Goal: Information Seeking & Learning: Learn about a topic

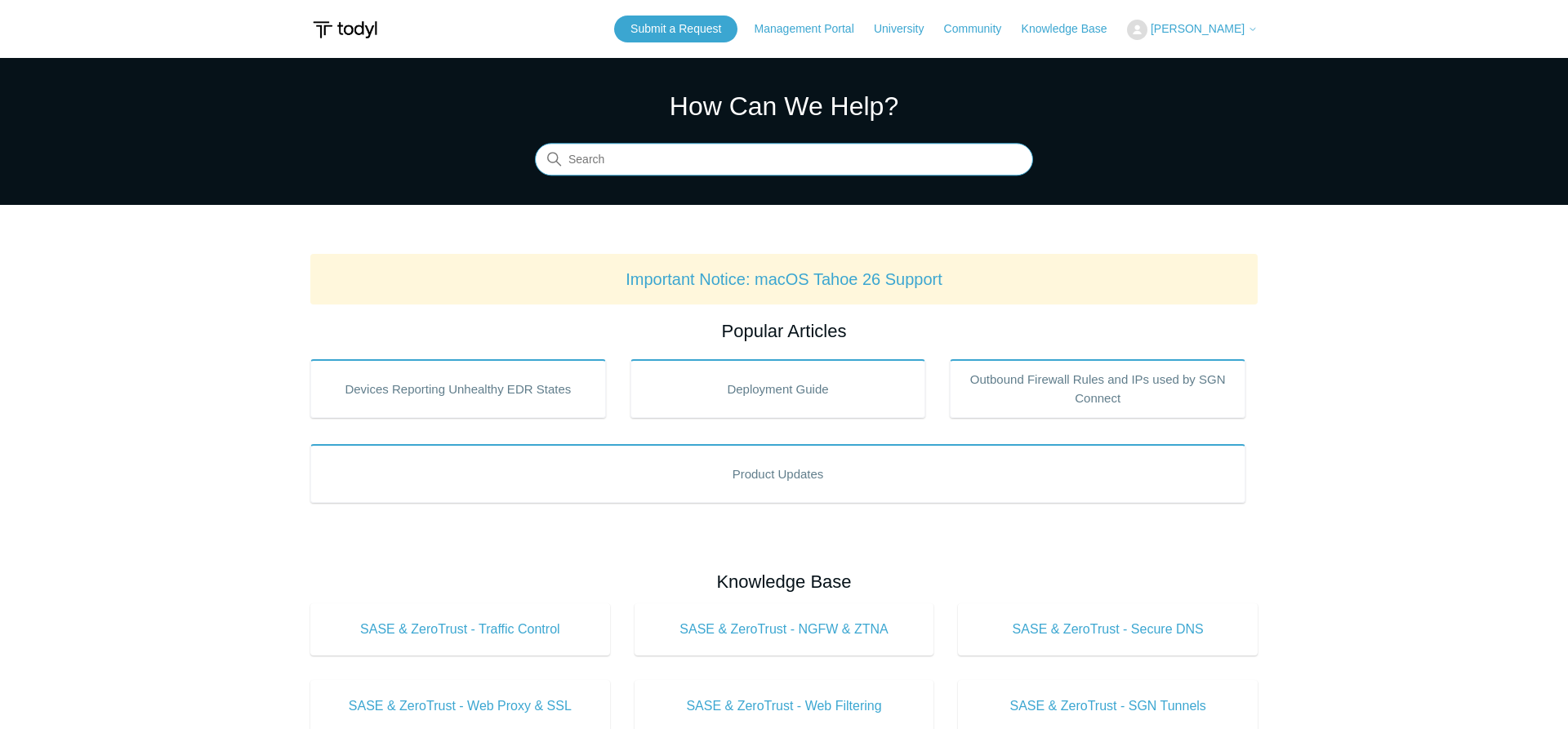
click at [676, 160] on input "Search" at bounding box center [784, 160] width 498 height 33
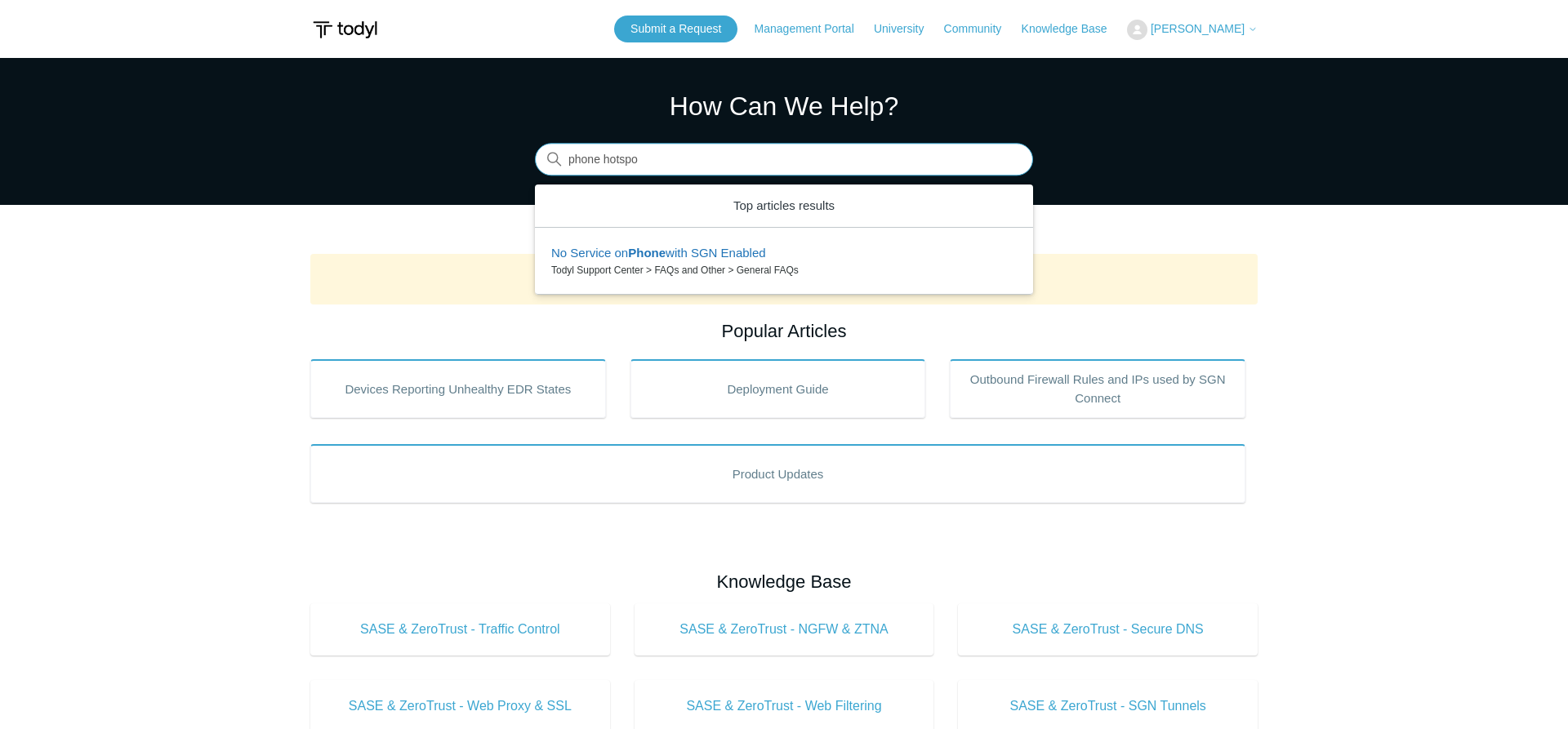
type input "phone hotspot"
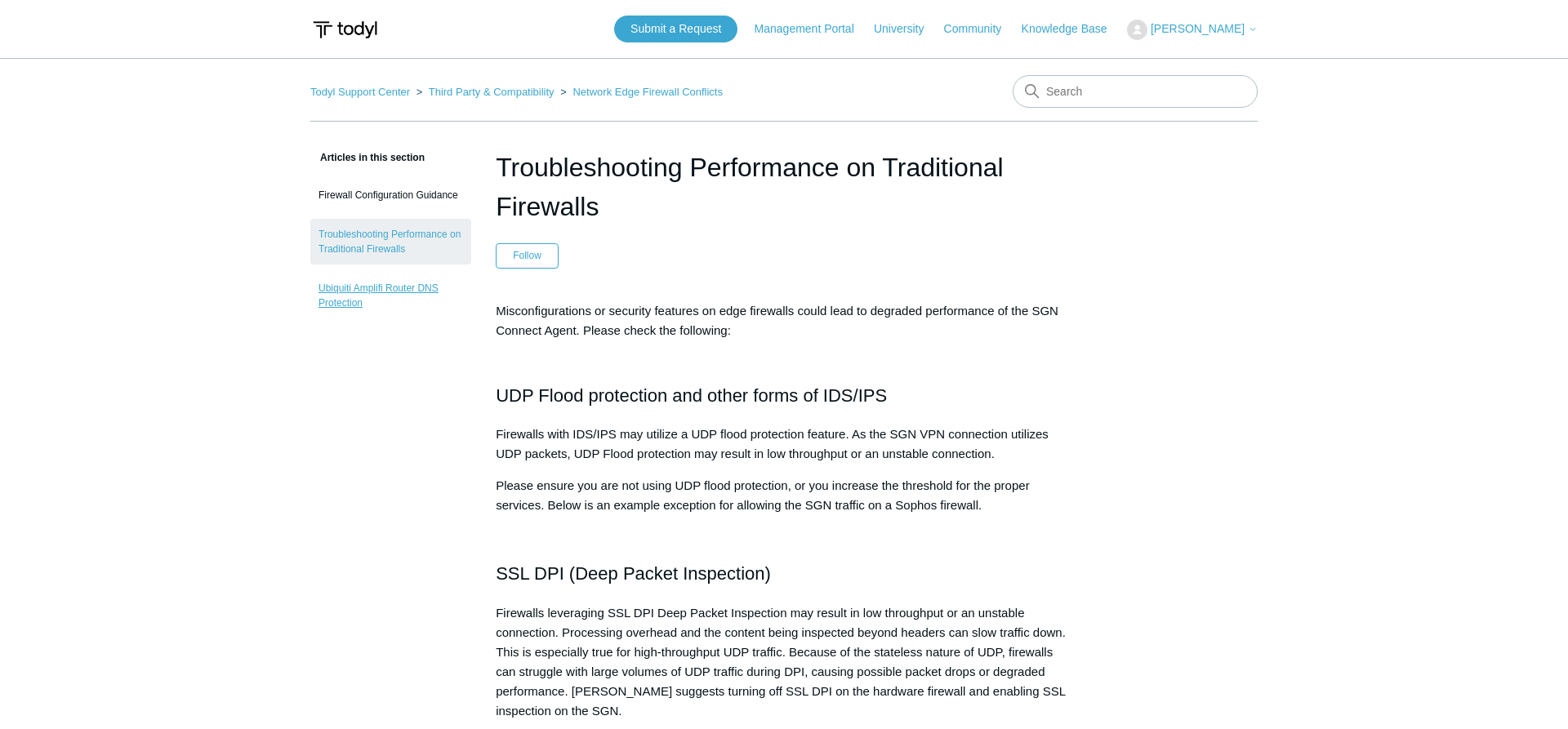
click at [417, 292] on link "Ubiquiti Amplifi Router DNS Protection" at bounding box center [391, 295] width 161 height 45
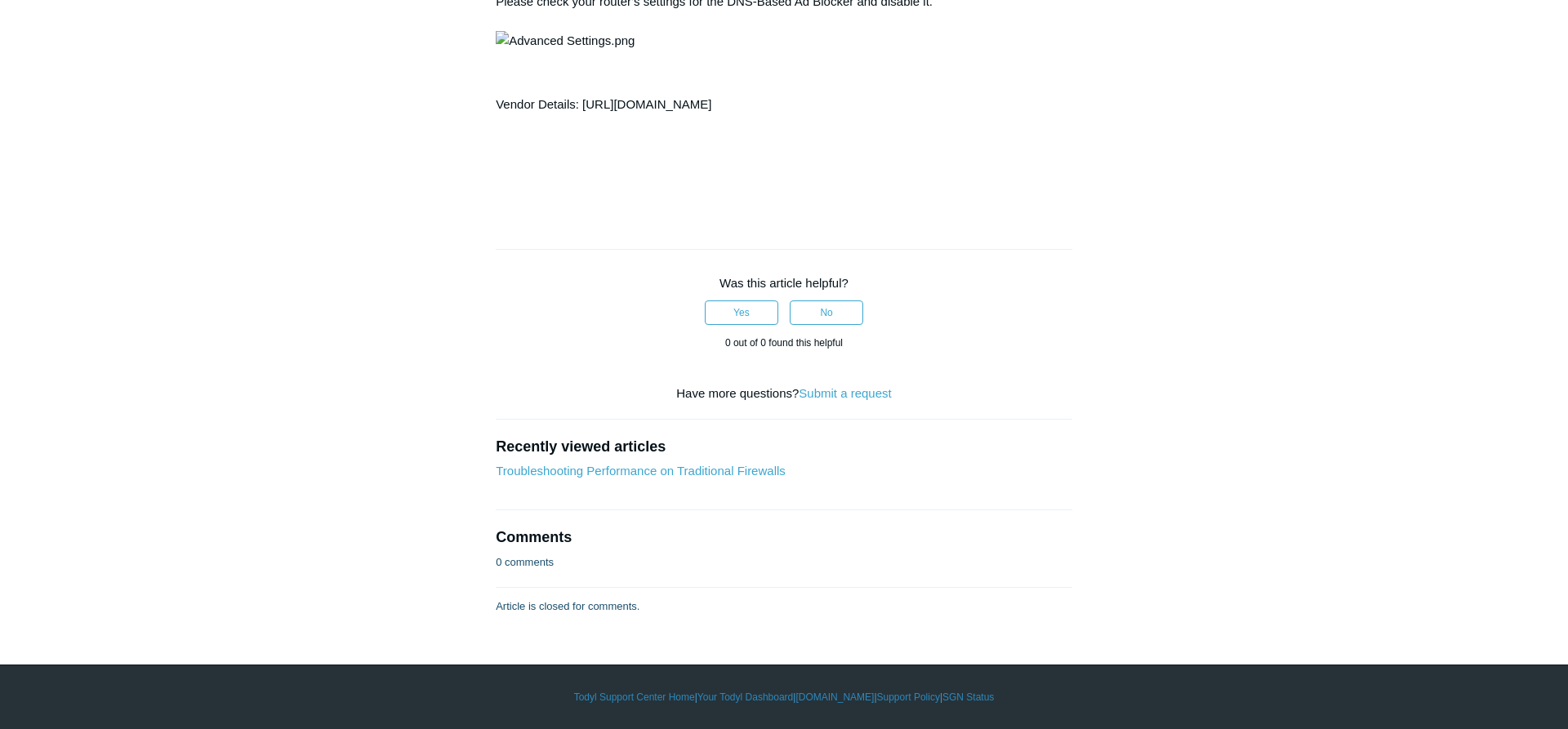
scroll to position [116, 0]
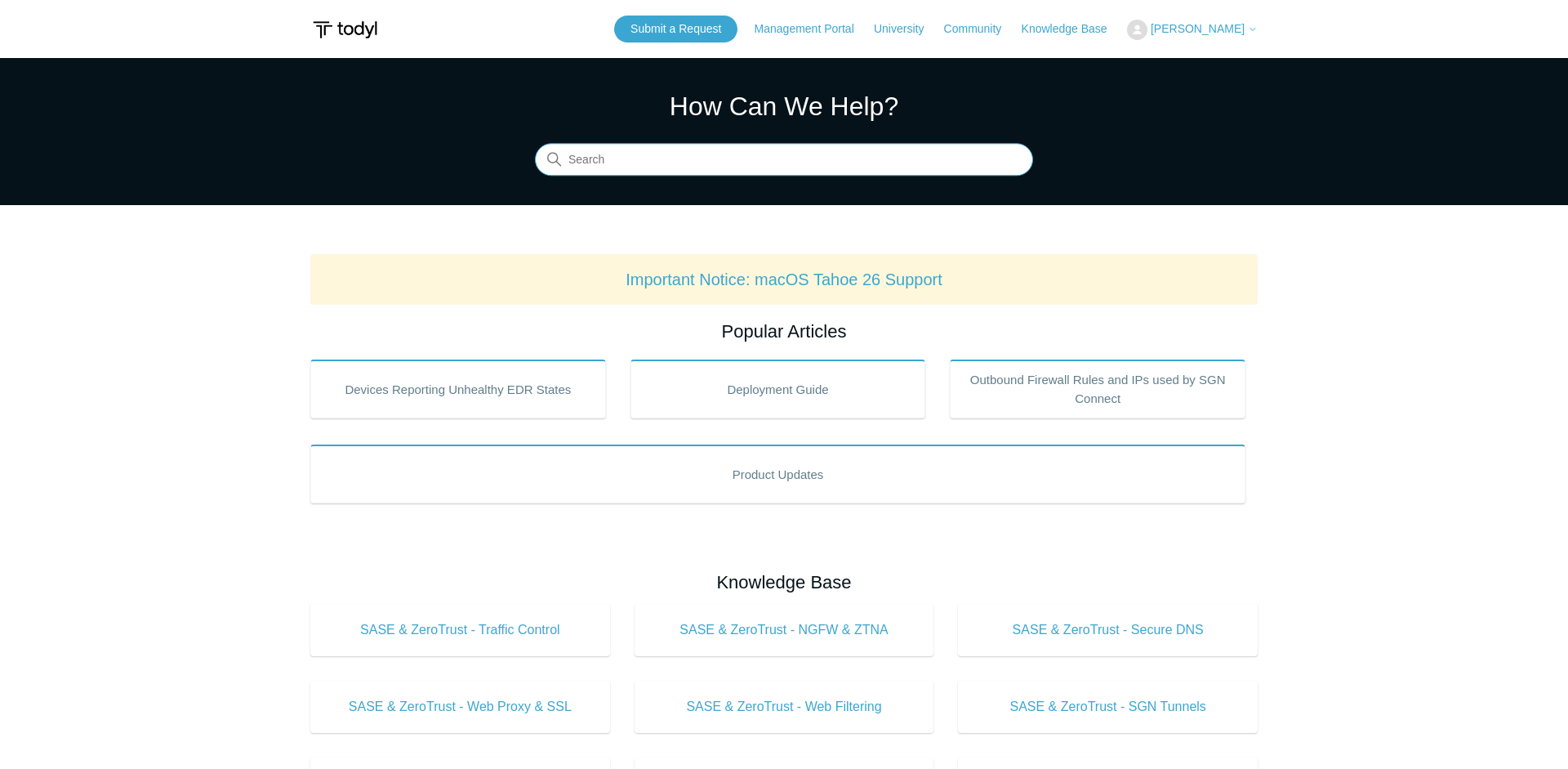
click at [723, 162] on input "Search" at bounding box center [784, 160] width 498 height 33
type input "sase not connecting"
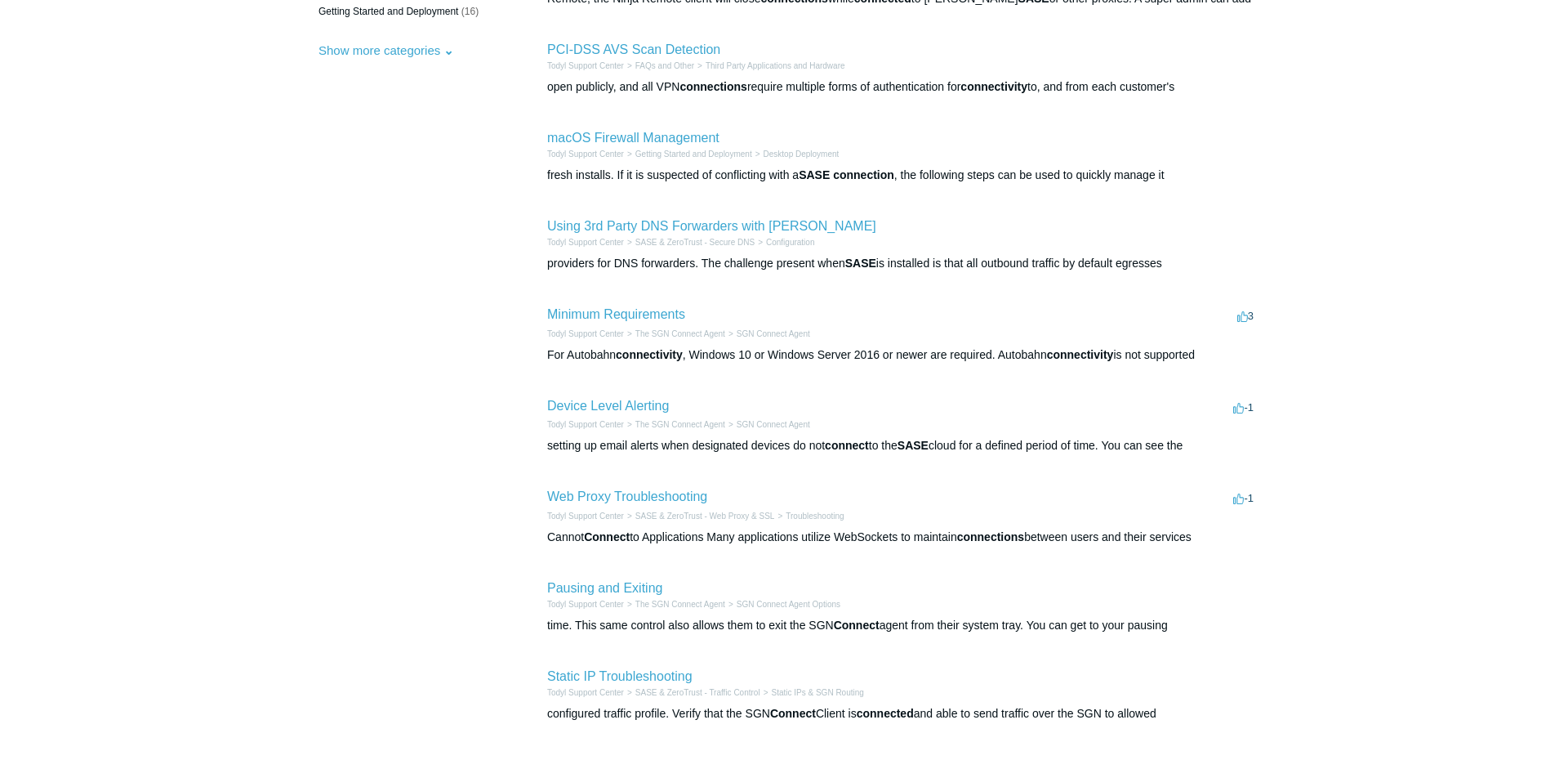
scroll to position [416, 0]
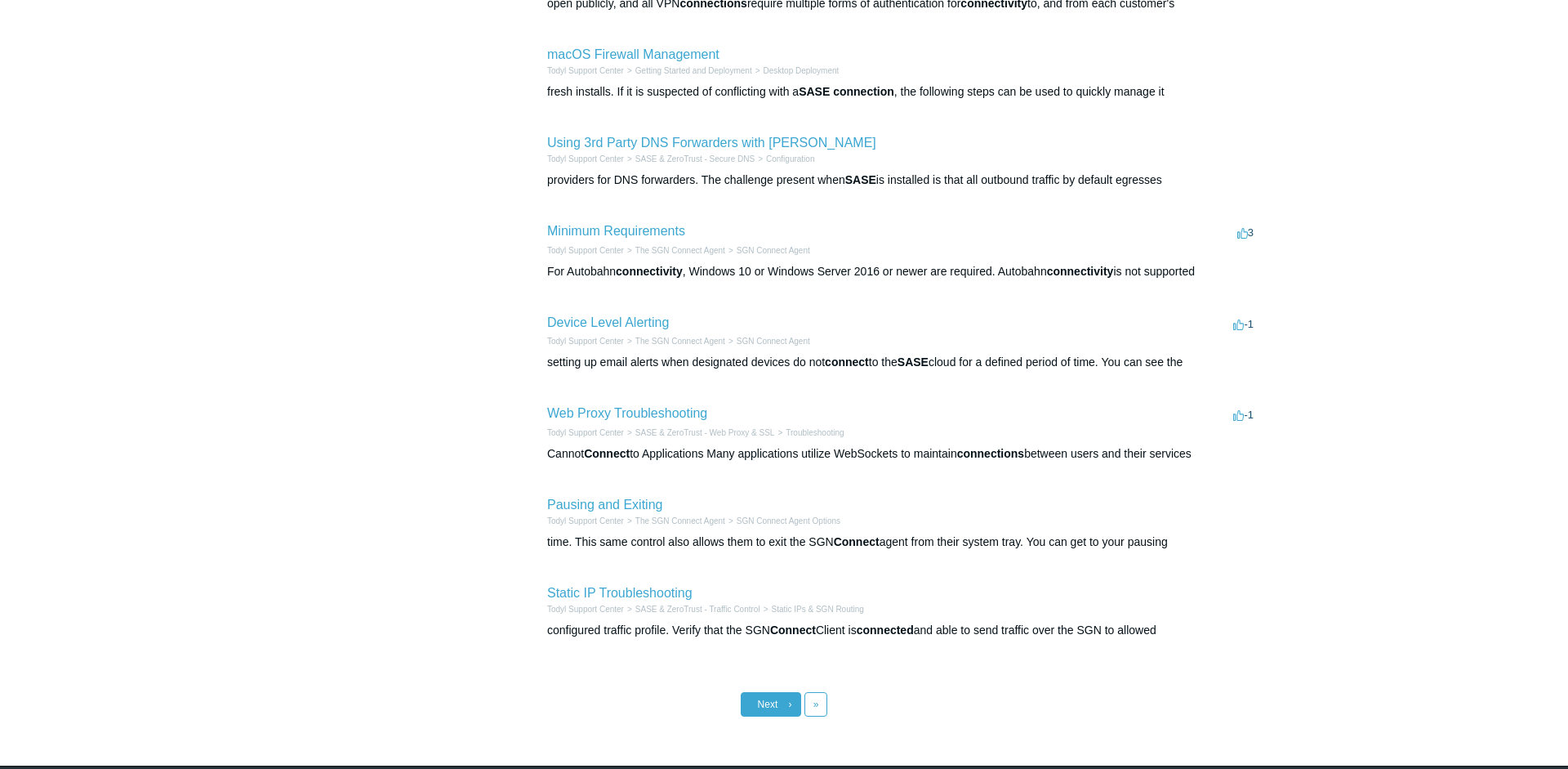
click at [795, 699] on link "Next ›" at bounding box center [770, 704] width 60 height 25
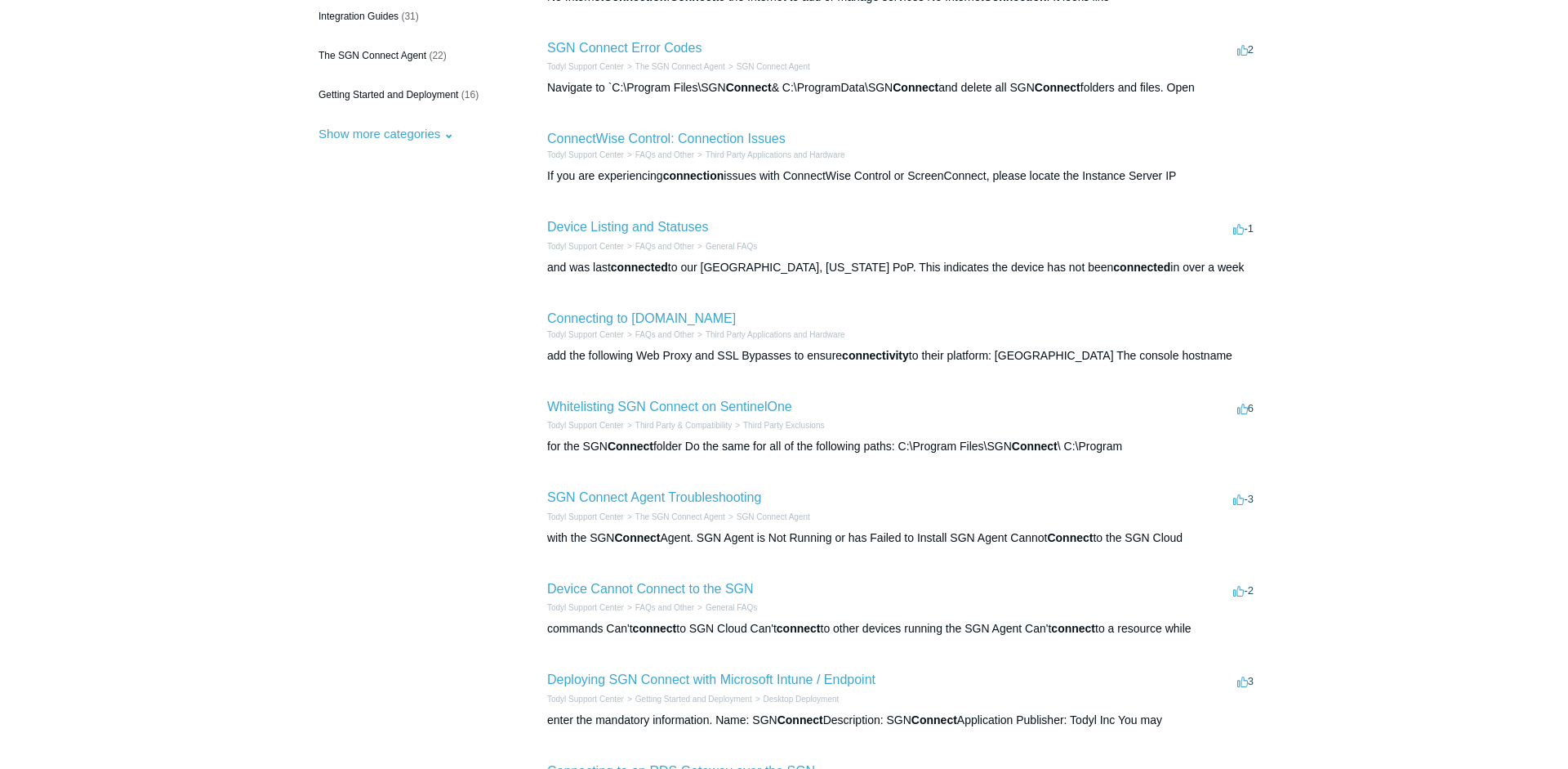
scroll to position [333, 0]
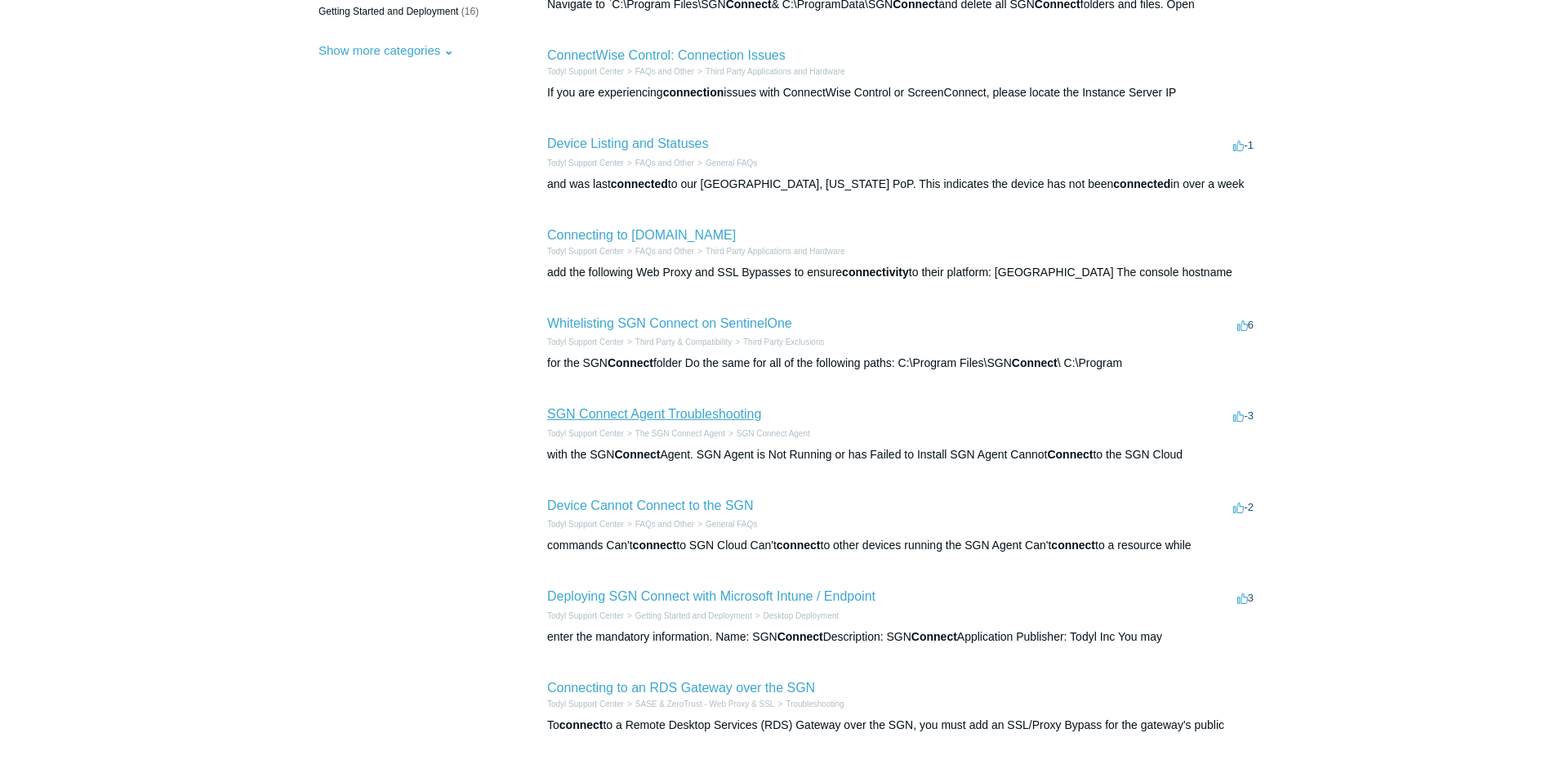
click at [700, 410] on link "SGN Connect Agent Troubleshooting" at bounding box center [654, 414] width 214 height 14
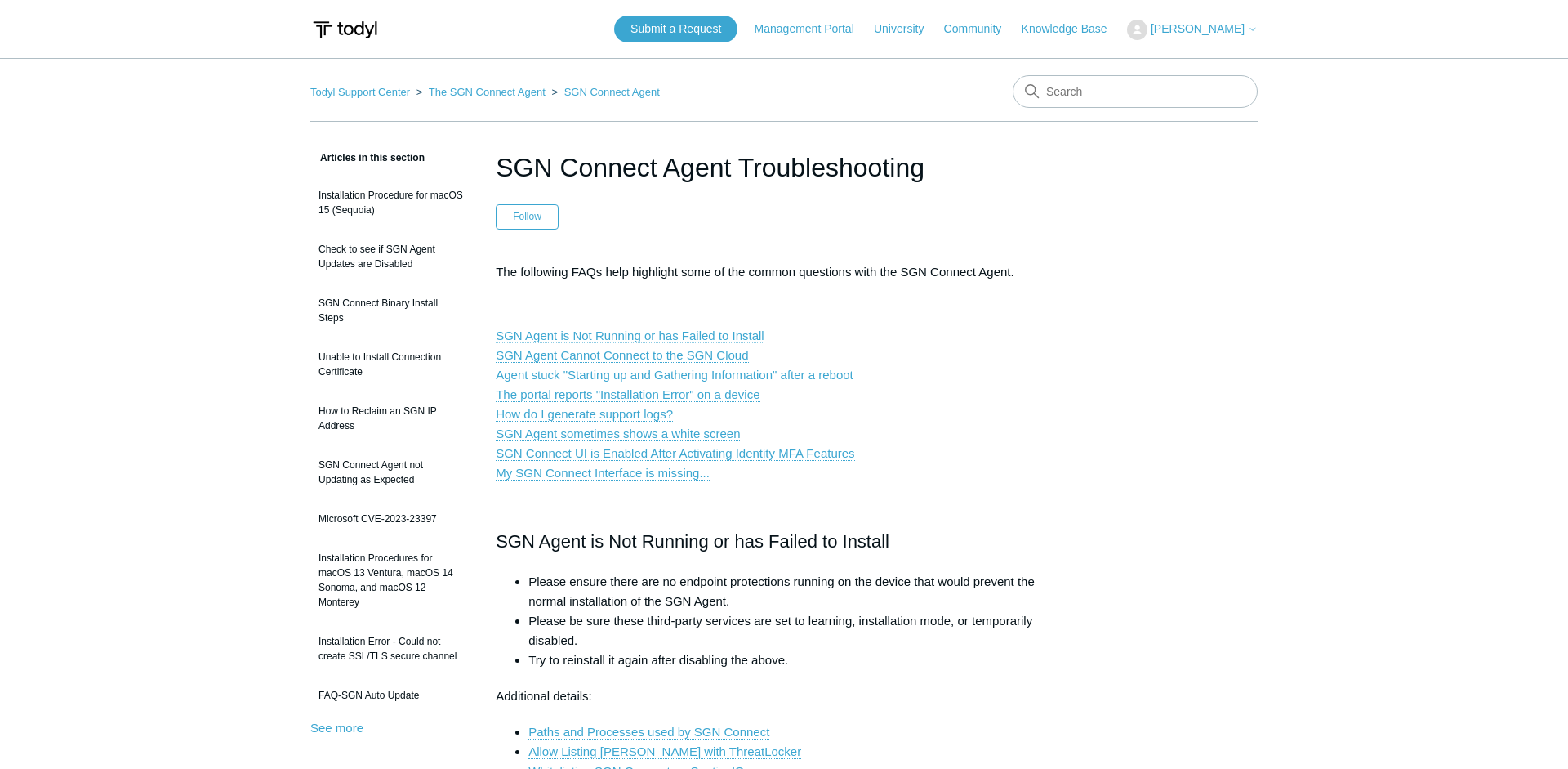
click at [654, 335] on link "SGN Agent is Not Running or has Failed to Install" at bounding box center [630, 335] width 269 height 15
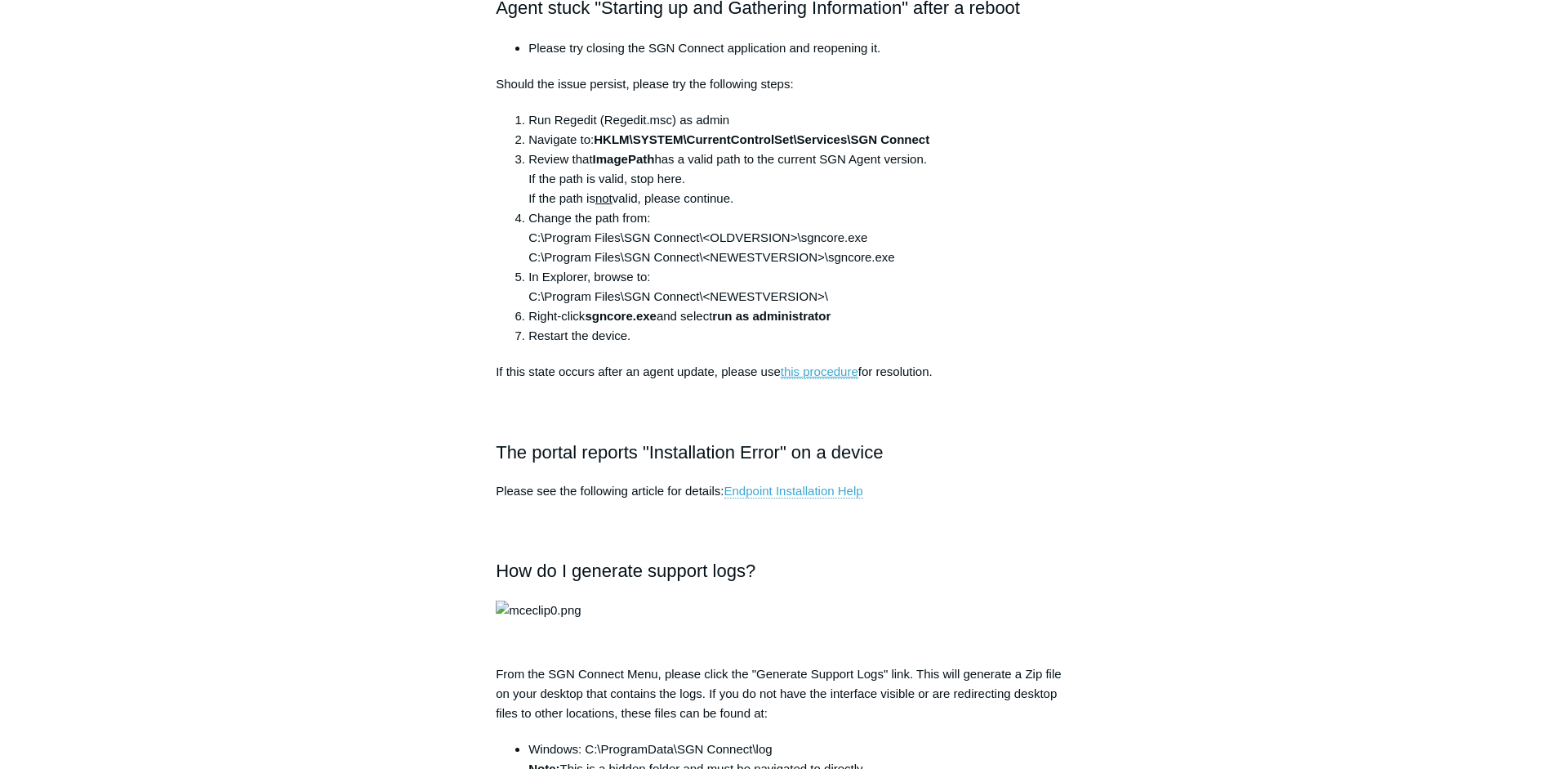
scroll to position [693, 0]
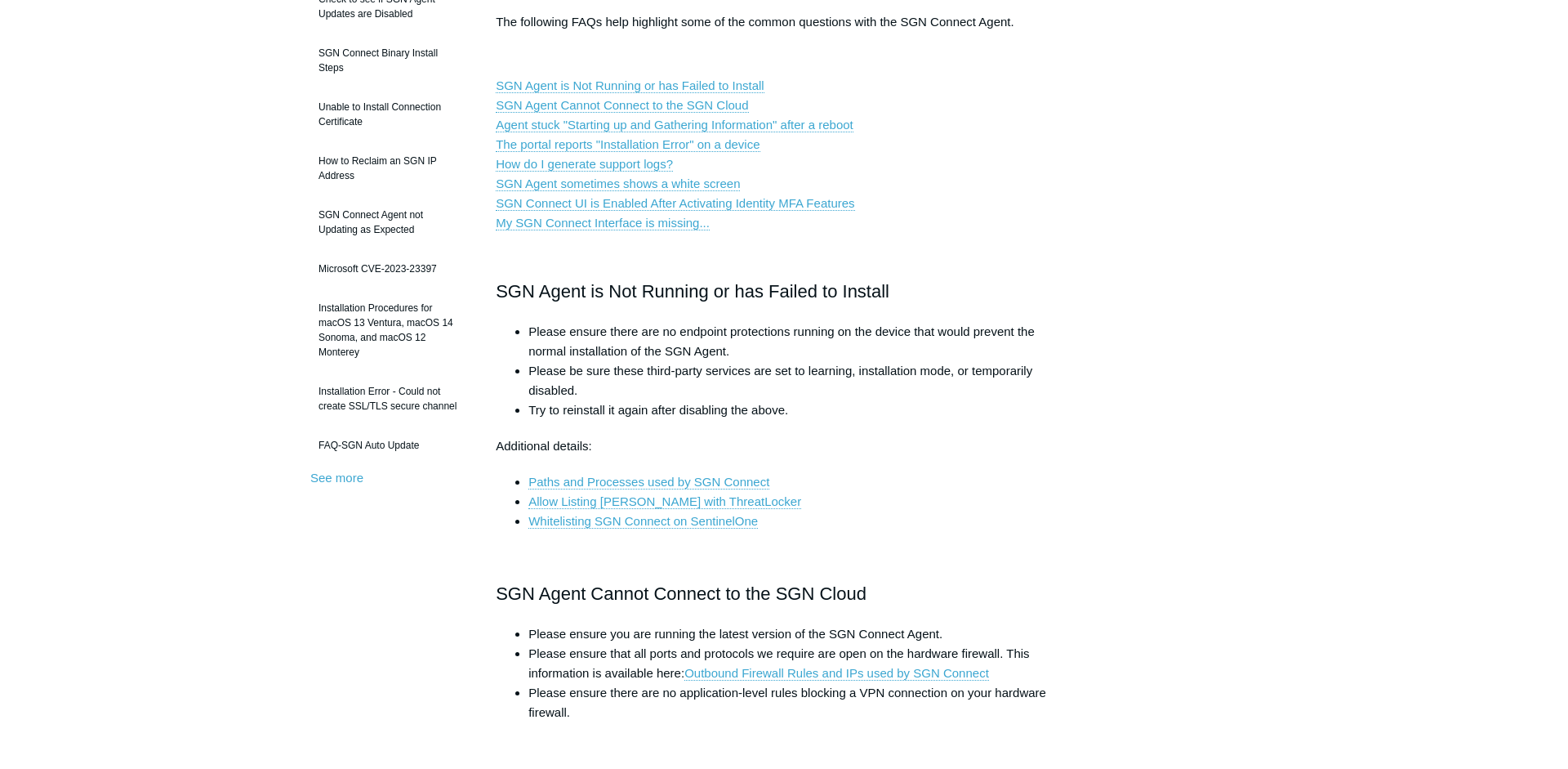
scroll to position [166, 0]
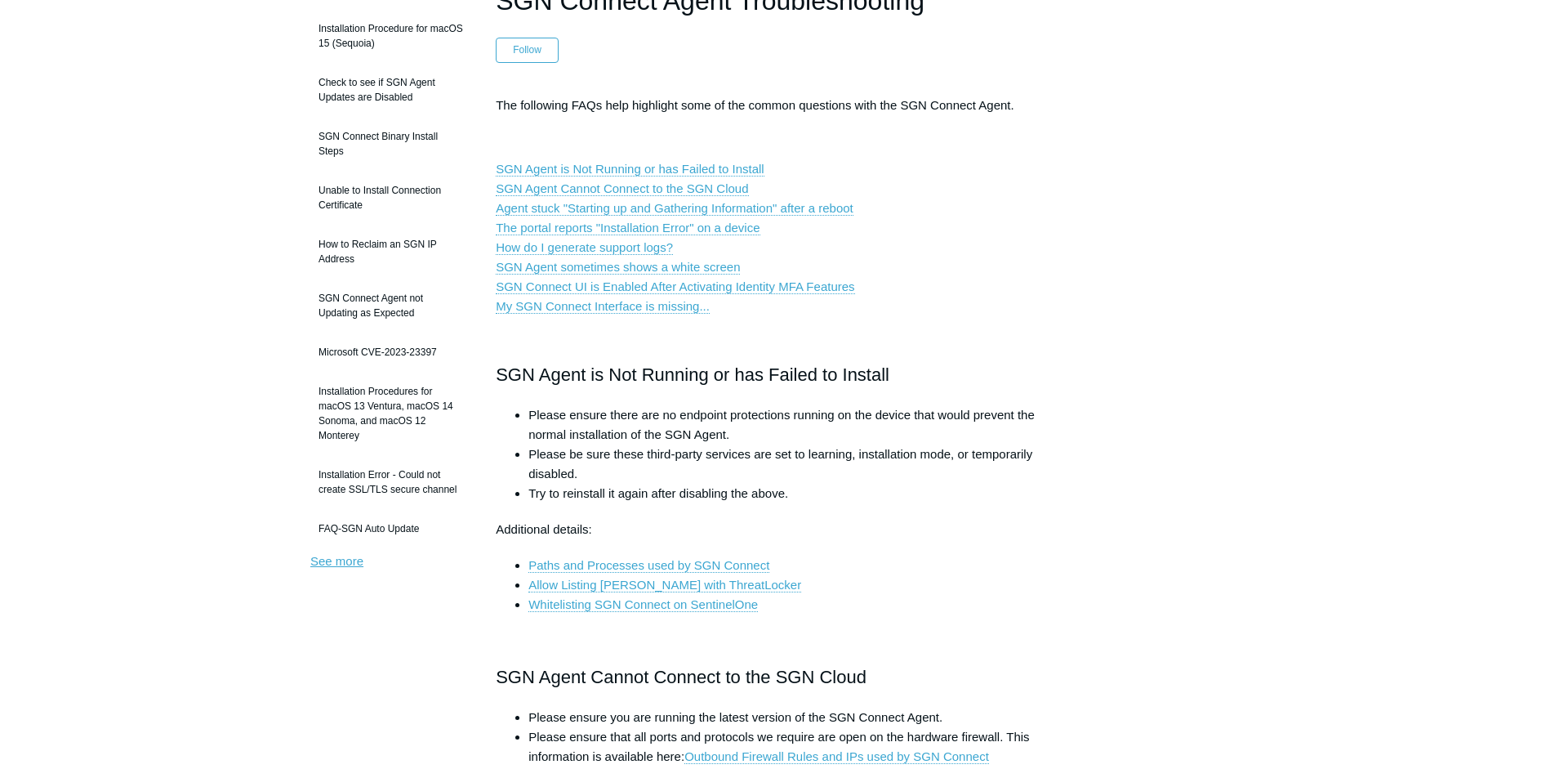
click at [338, 568] on link "See more" at bounding box center [337, 560] width 53 height 14
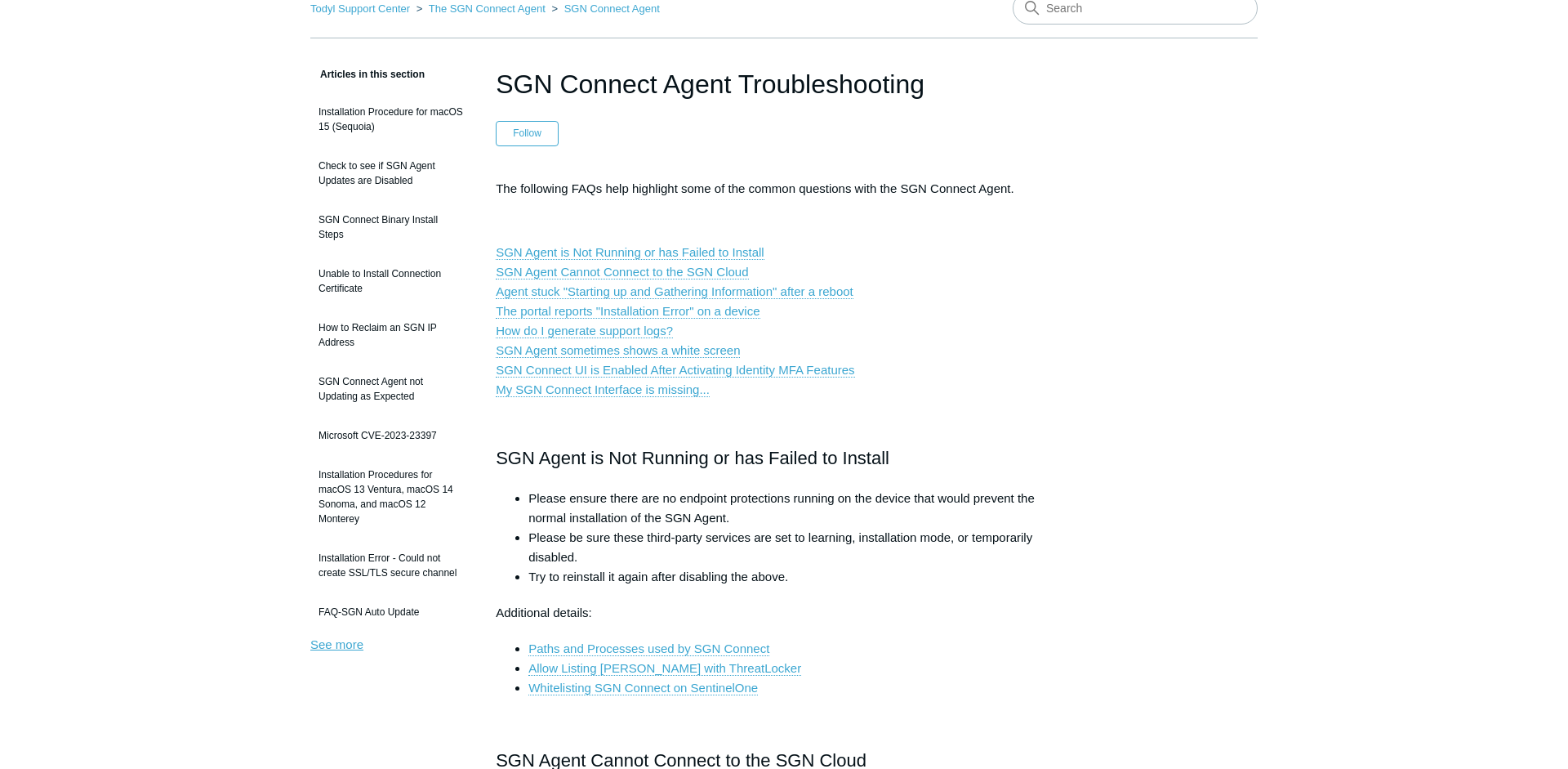
scroll to position [0, 0]
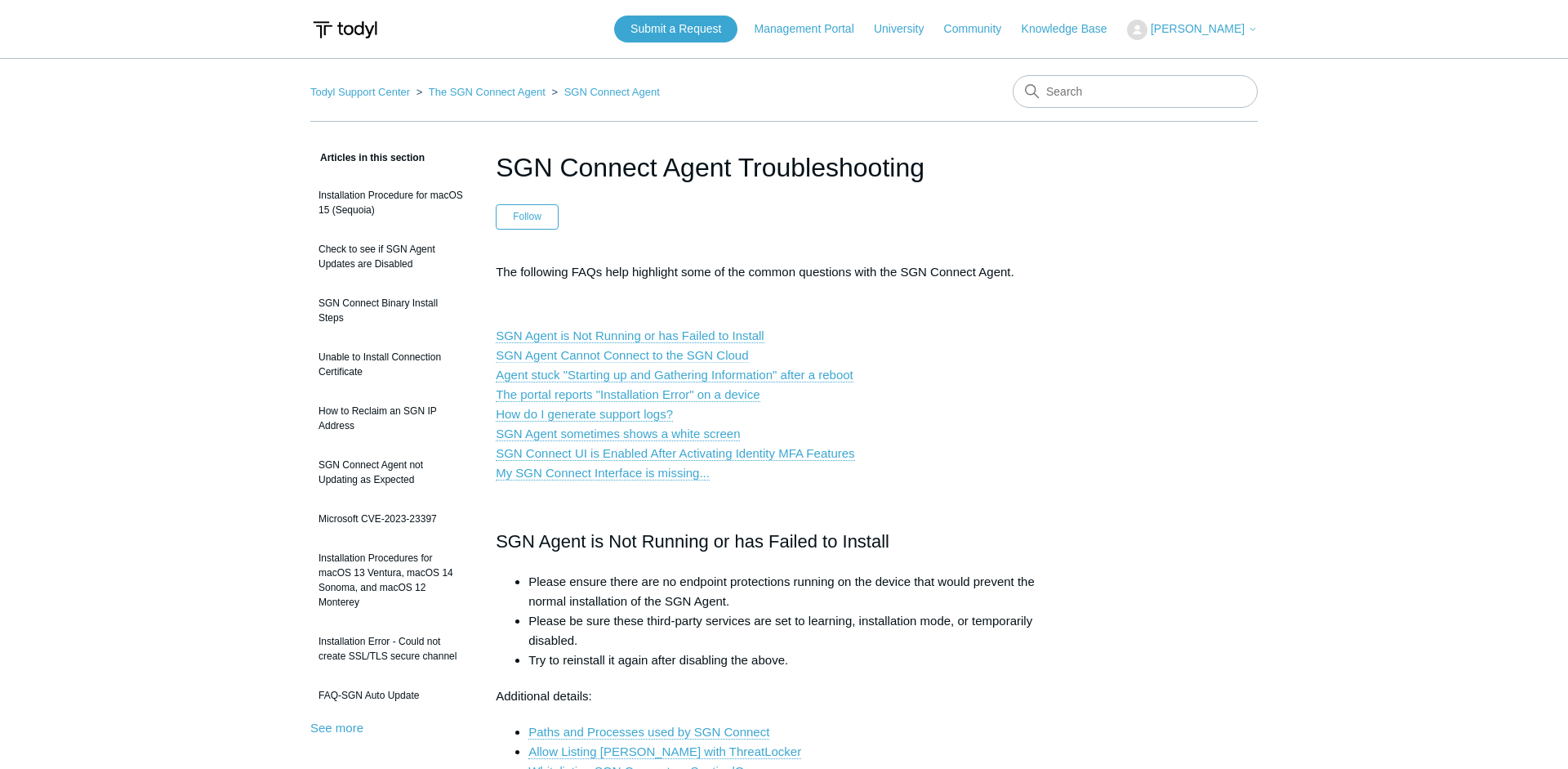
click at [678, 358] on link "SGN Agent Cannot Connect to the SGN Cloud" at bounding box center [622, 355] width 252 height 15
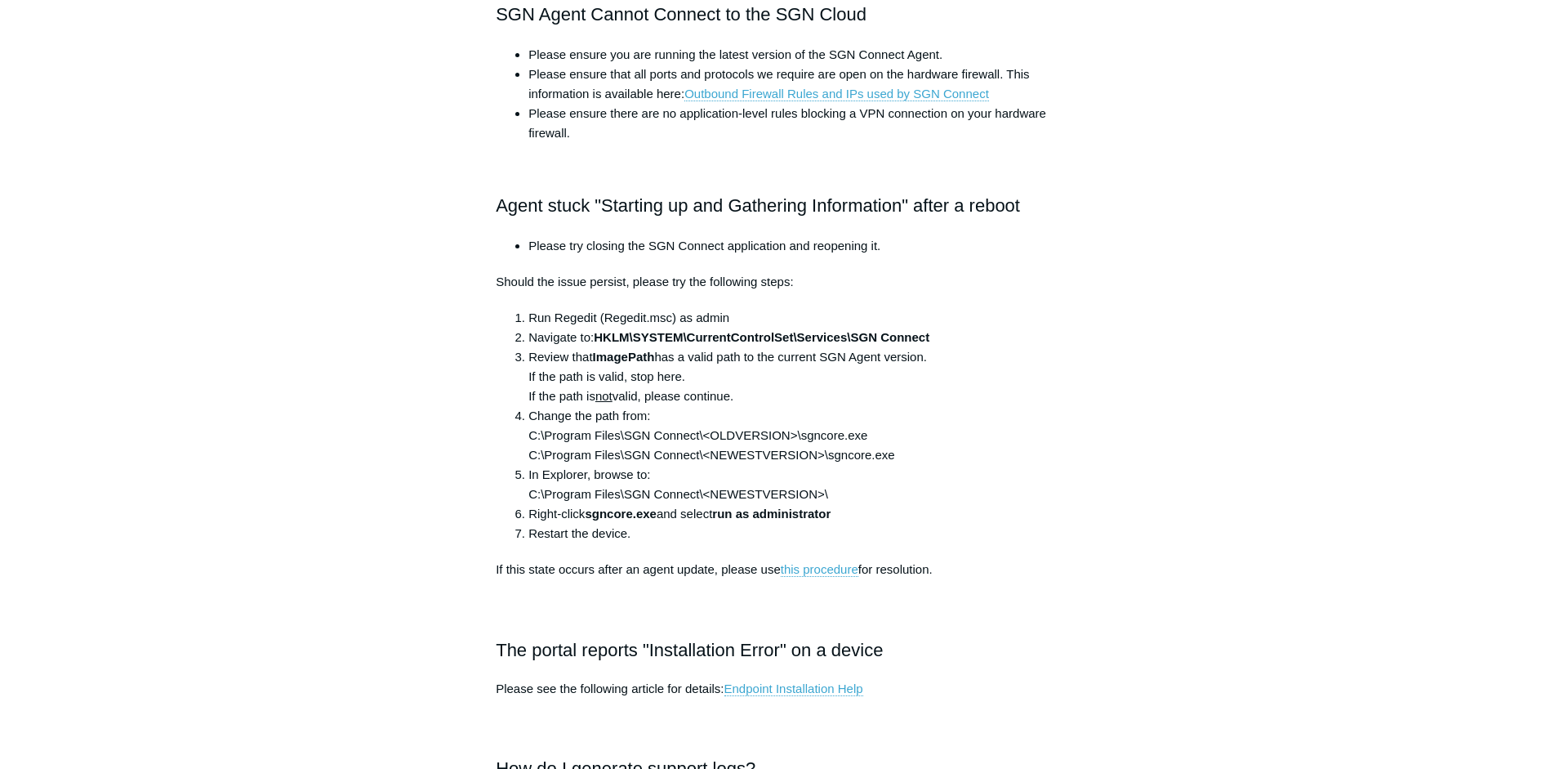
scroll to position [746, 0]
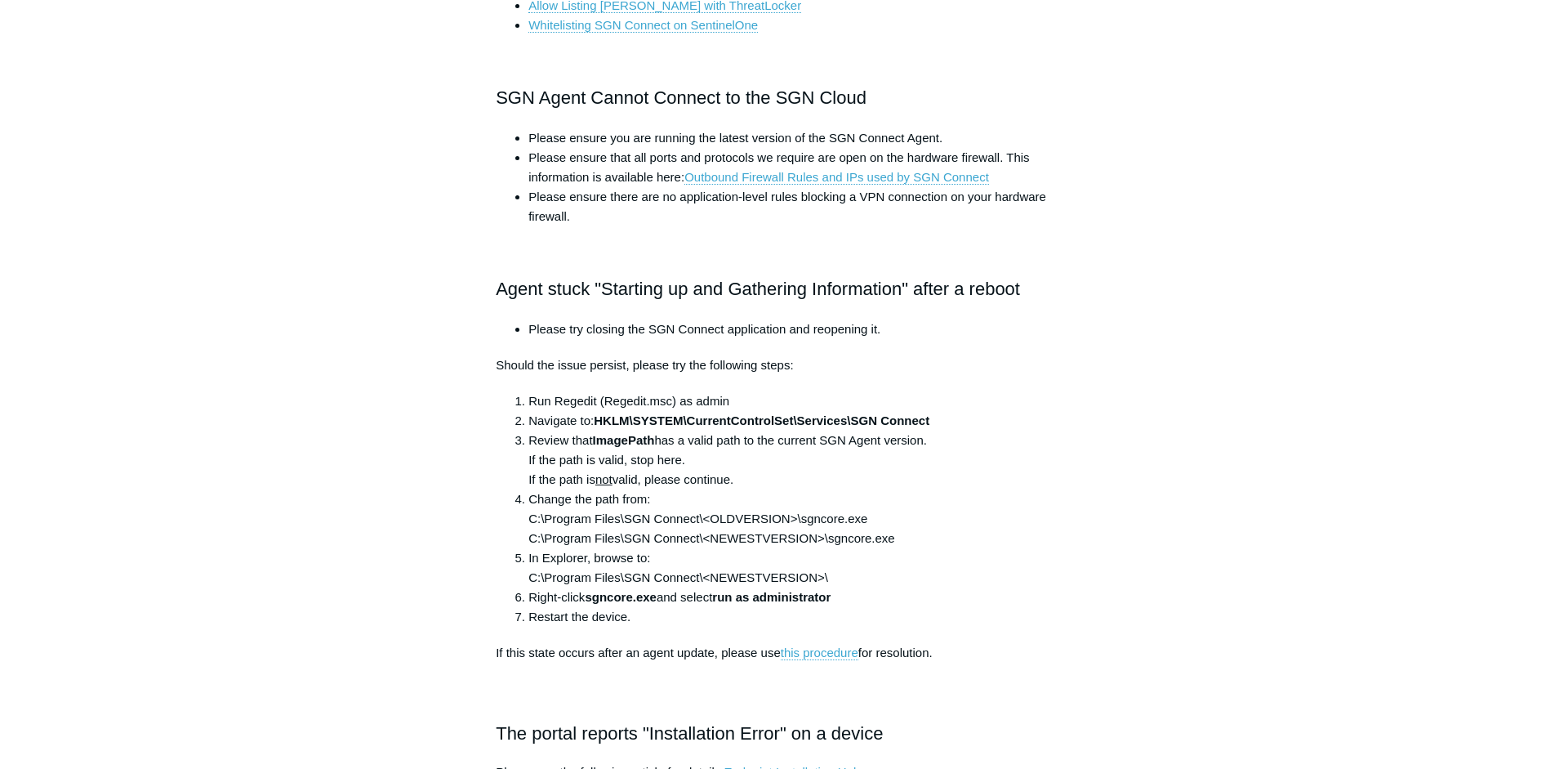
click at [828, 405] on li "Run Regedit (Regedit.msc) as admin" at bounding box center [800, 401] width 544 height 20
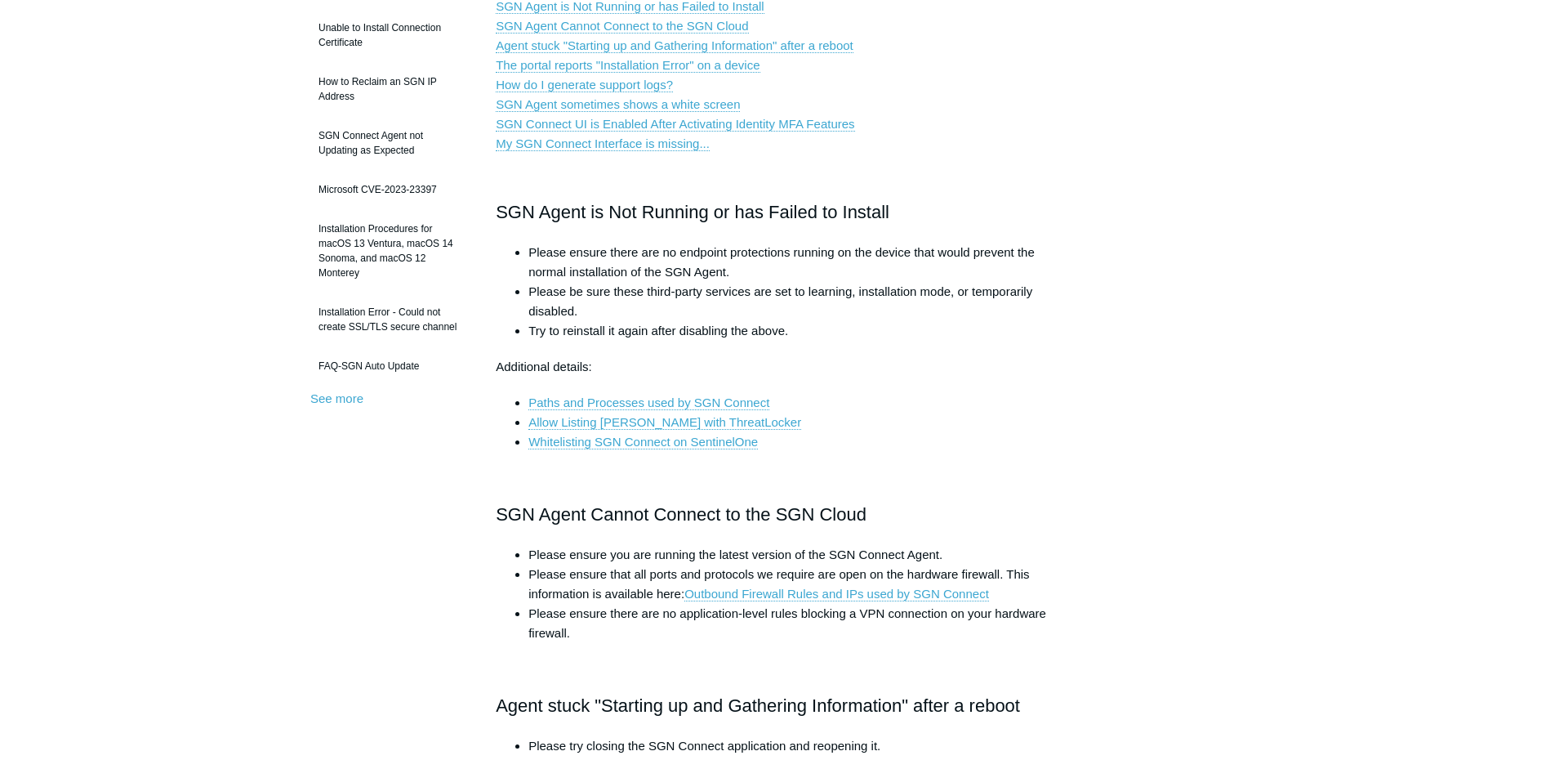
scroll to position [79, 0]
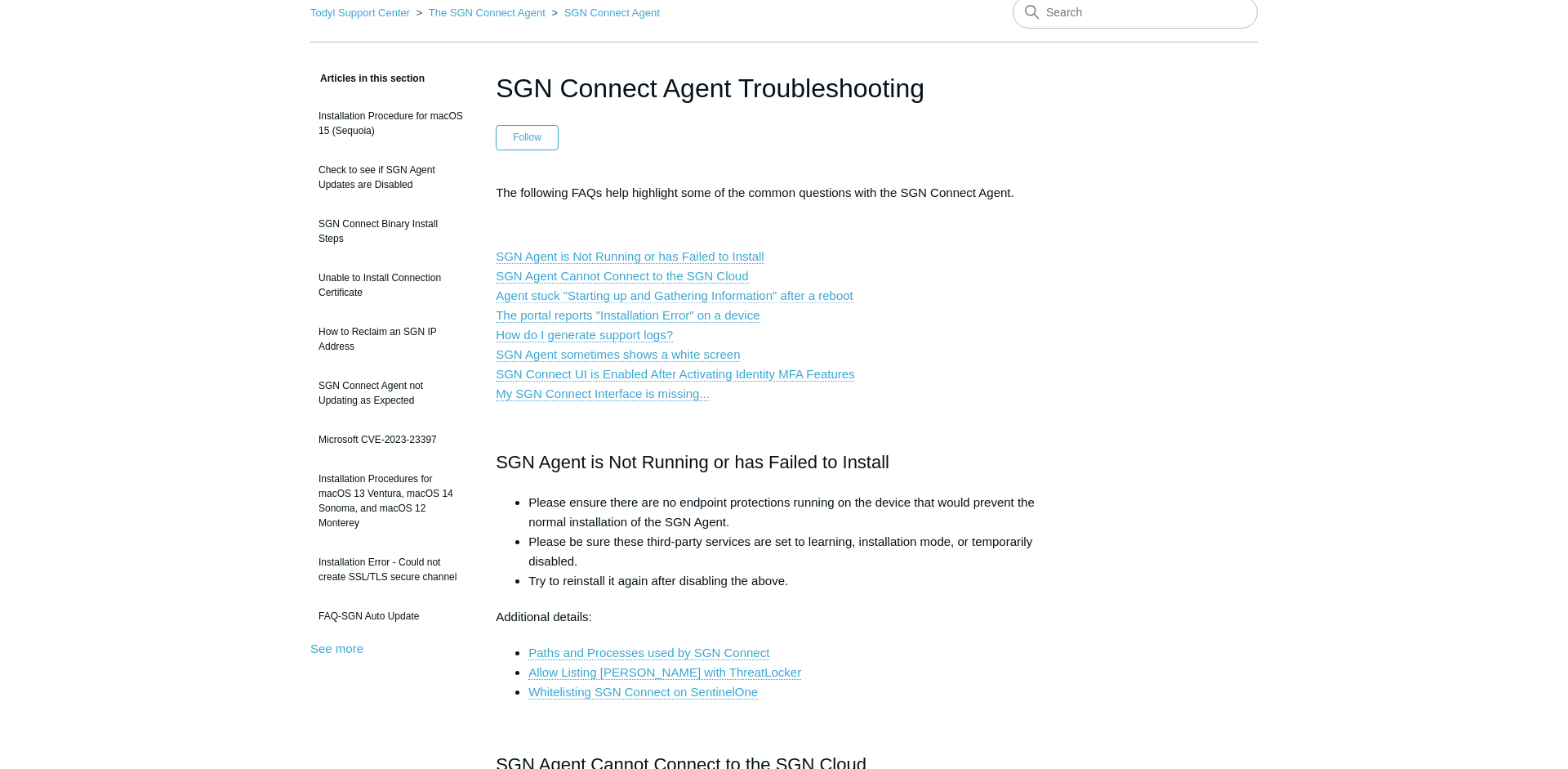
click at [647, 295] on link "Agent stuck "Starting up and Gathering Information" after a reboot" at bounding box center [675, 296] width 358 height 15
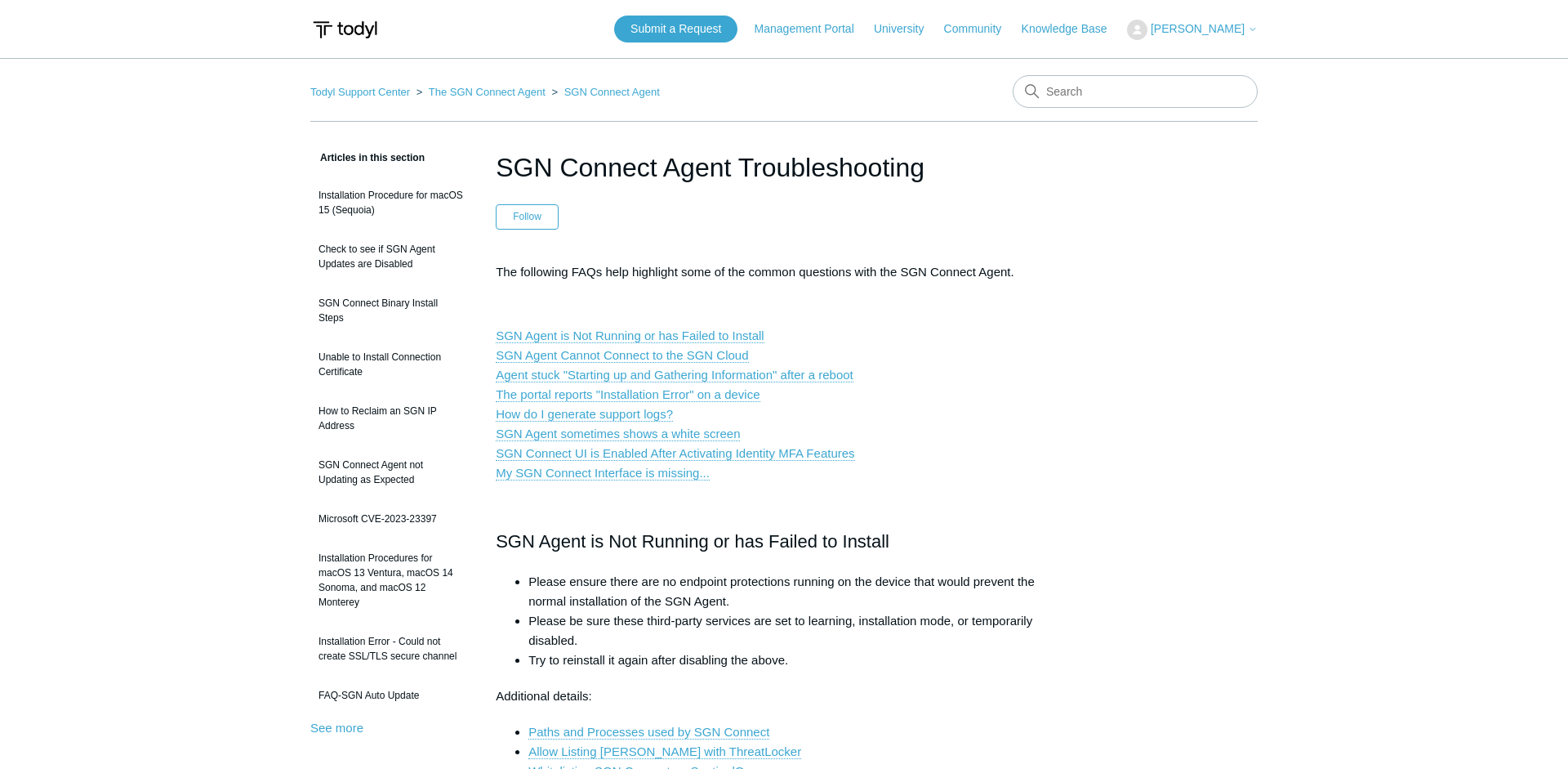
click at [362, 28] on img at bounding box center [345, 30] width 69 height 30
click at [388, 87] on link "Todyl Support Center" at bounding box center [360, 91] width 100 height 12
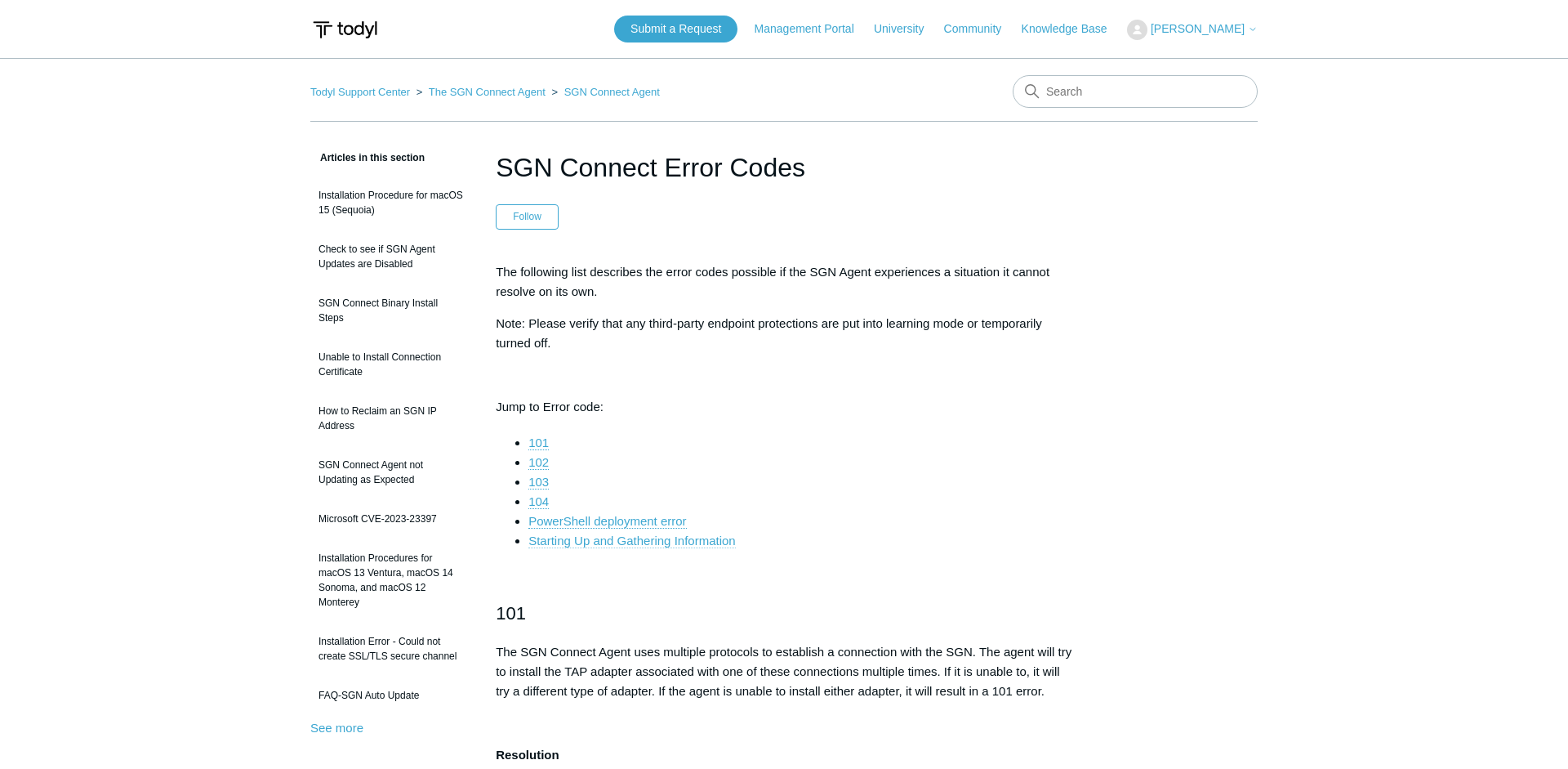
click at [695, 541] on link "Starting Up and Gathering Information" at bounding box center [631, 541] width 207 height 15
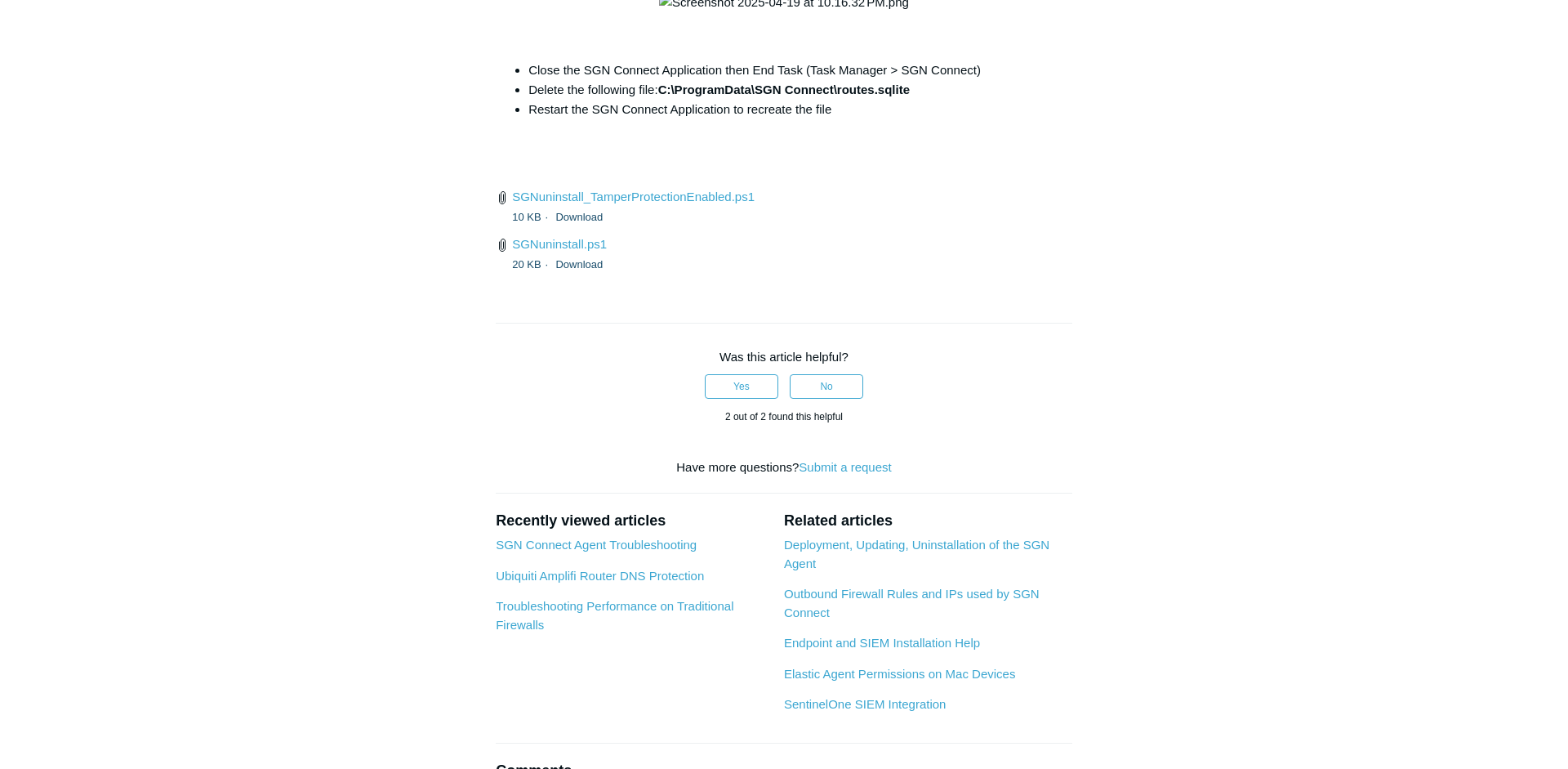
scroll to position [6153, 0]
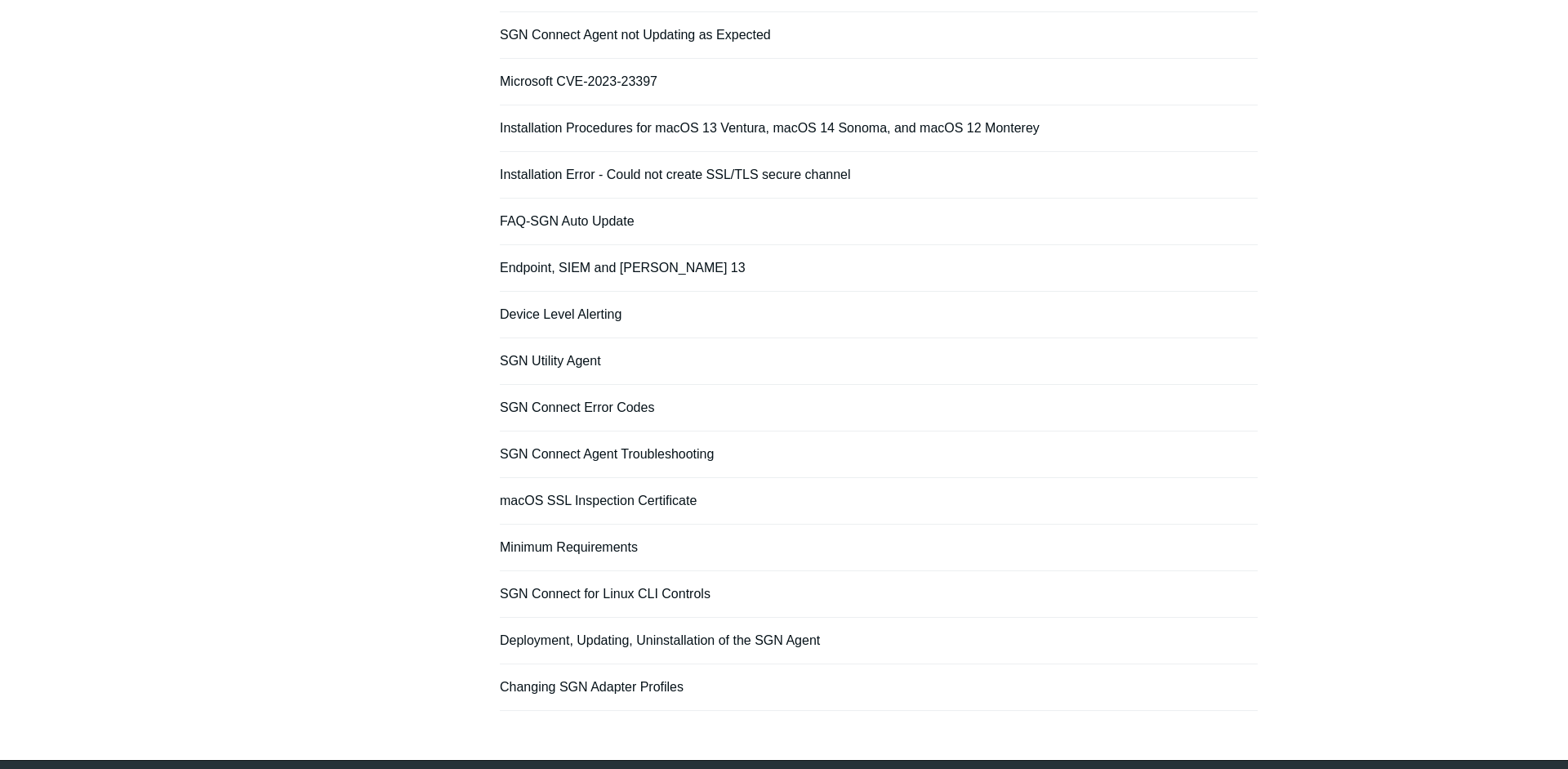
scroll to position [472, 0]
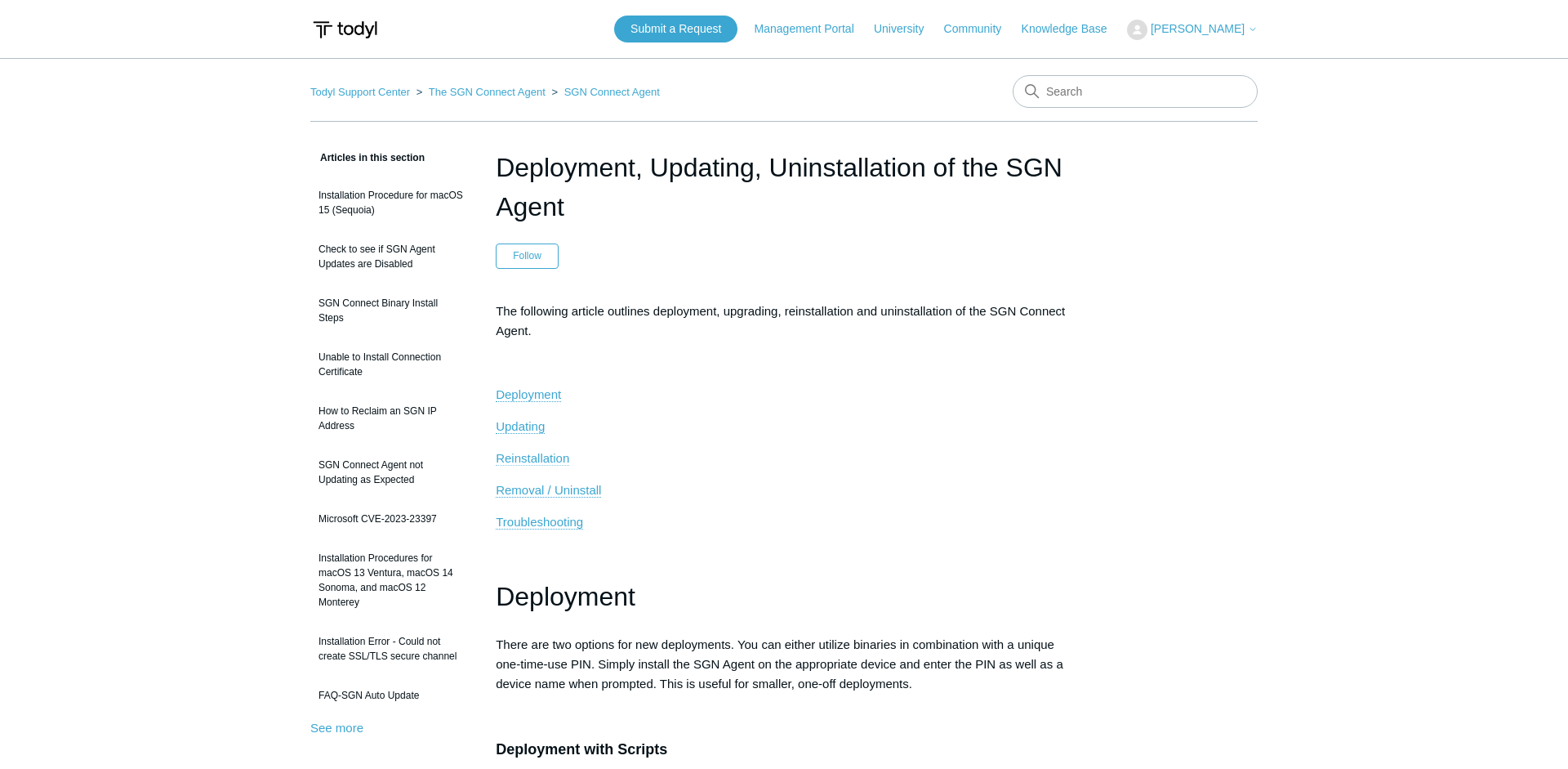
click at [525, 457] on span "Reinstallation" at bounding box center [532, 457] width 73 height 14
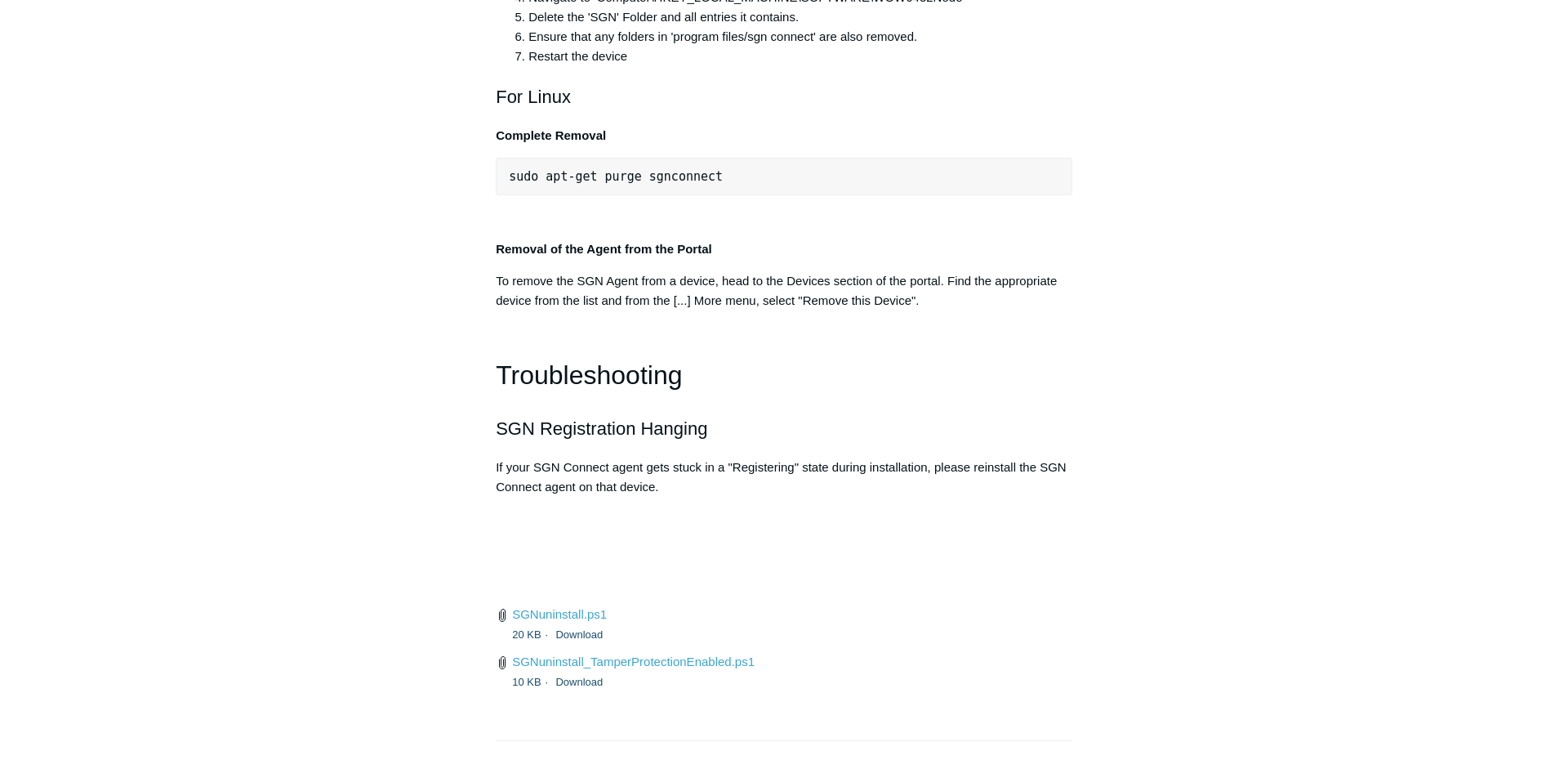
scroll to position [3574, 0]
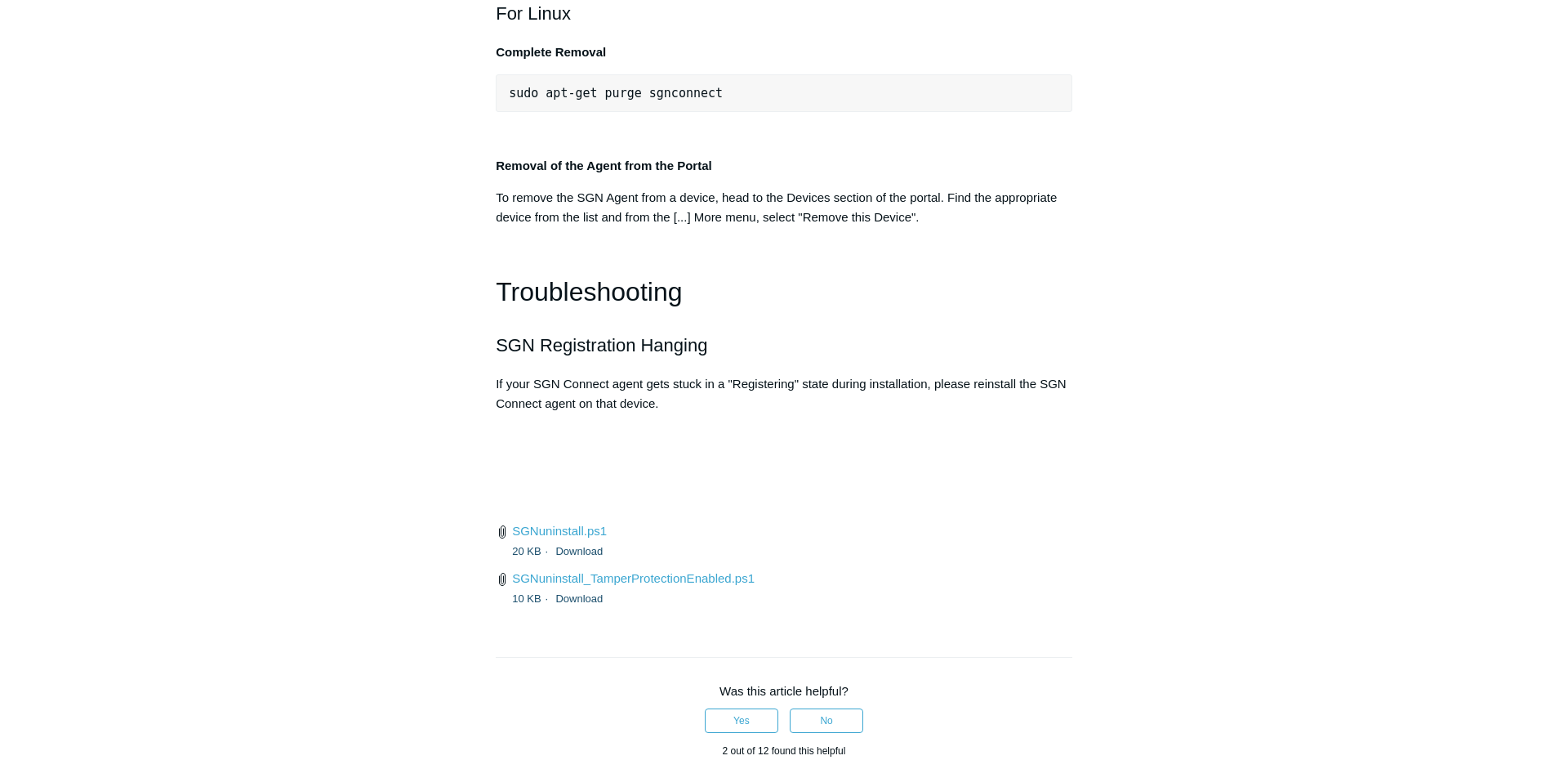
drag, startPoint x: 901, startPoint y: 373, endPoint x: 488, endPoint y: 363, distance: 413.1
copy span ""C:\Program Files\SGN Connect\uninstall.exe" /upgrade"
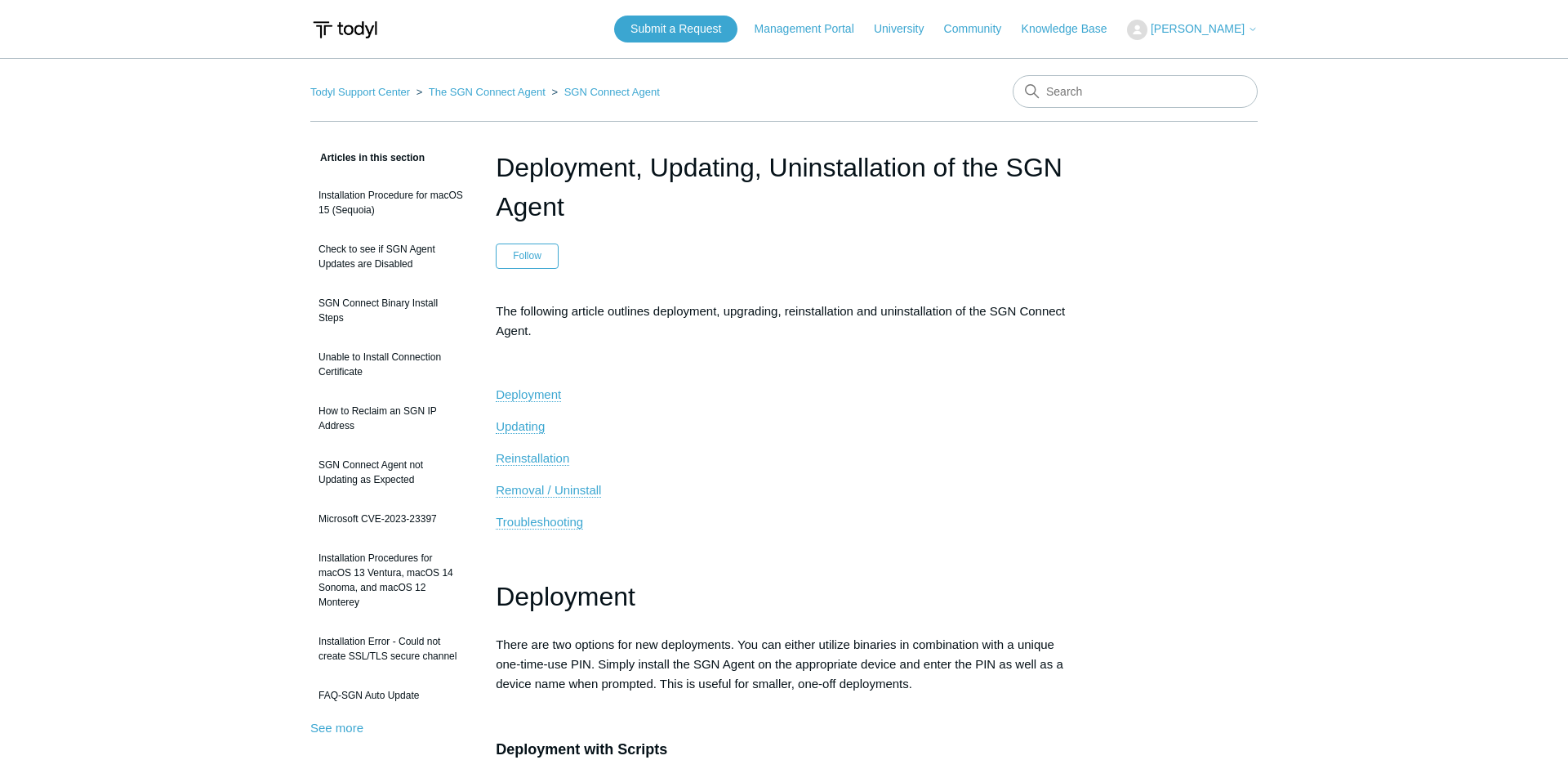
scroll to position [166, 0]
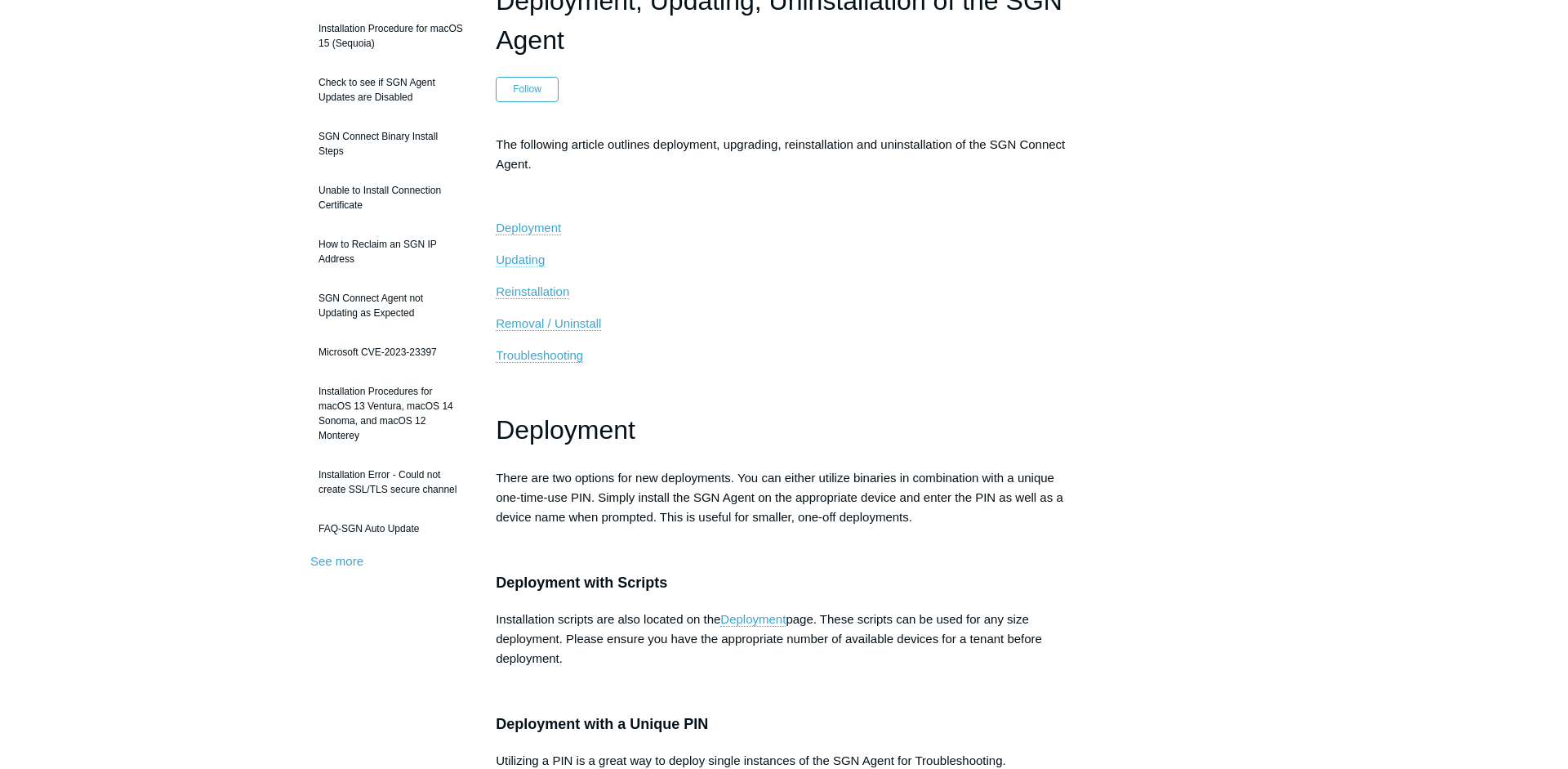
click at [523, 256] on span "Updating" at bounding box center [520, 259] width 49 height 14
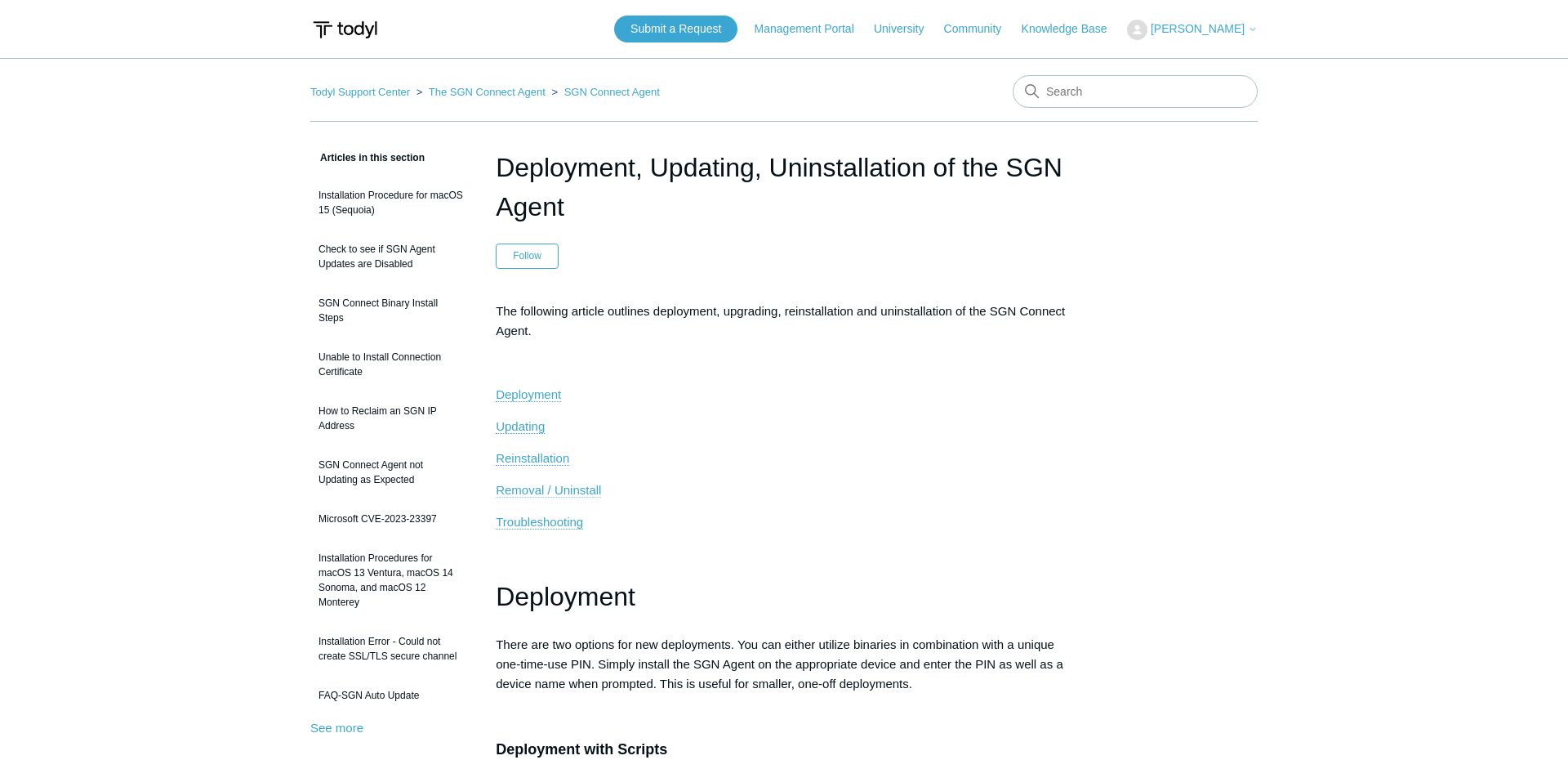
click at [537, 488] on span "Removal / Uninstall" at bounding box center [549, 490] width 105 height 14
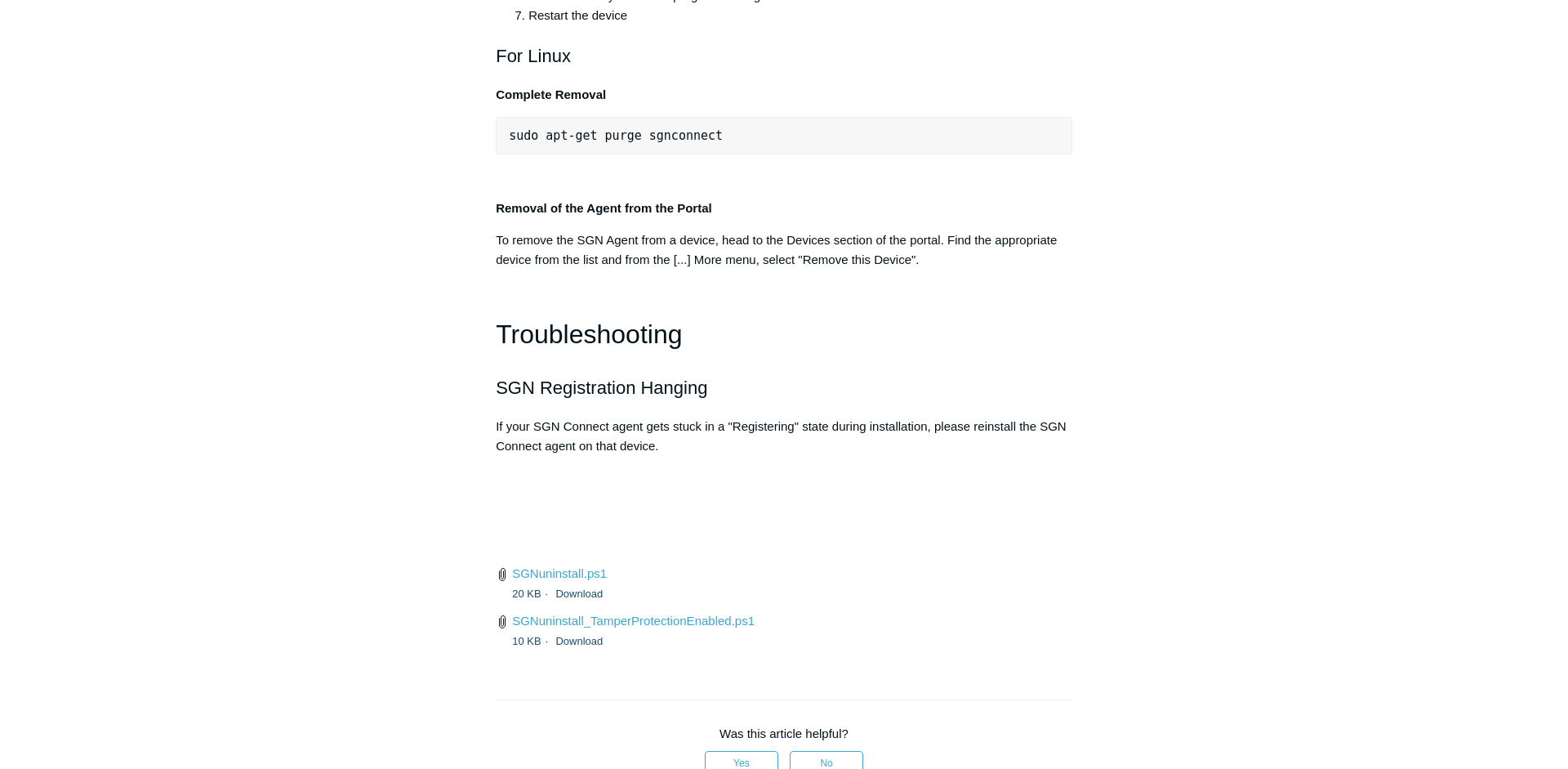
scroll to position [3615, 0]
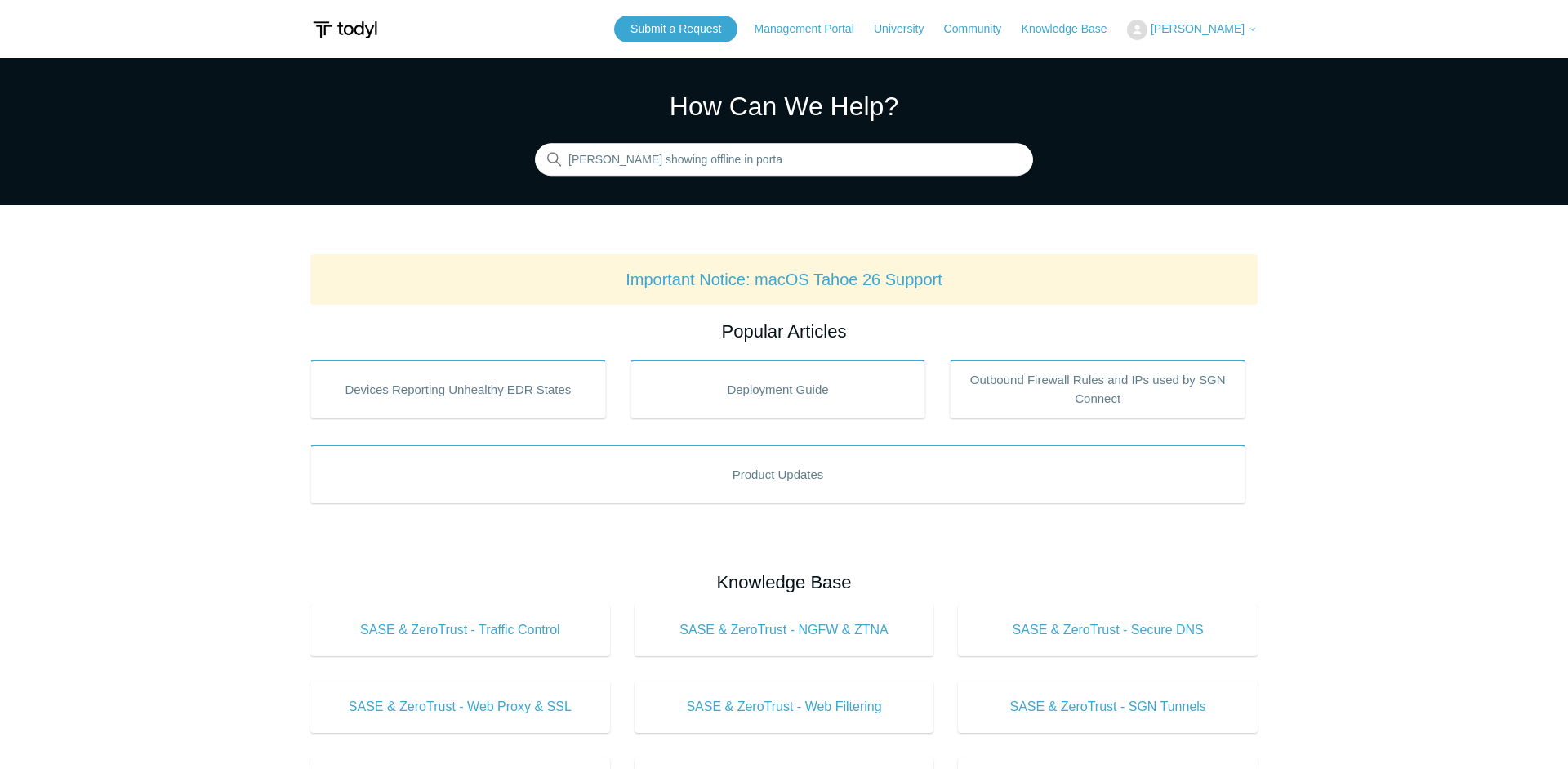
type input "[PERSON_NAME] showing offline in portal"
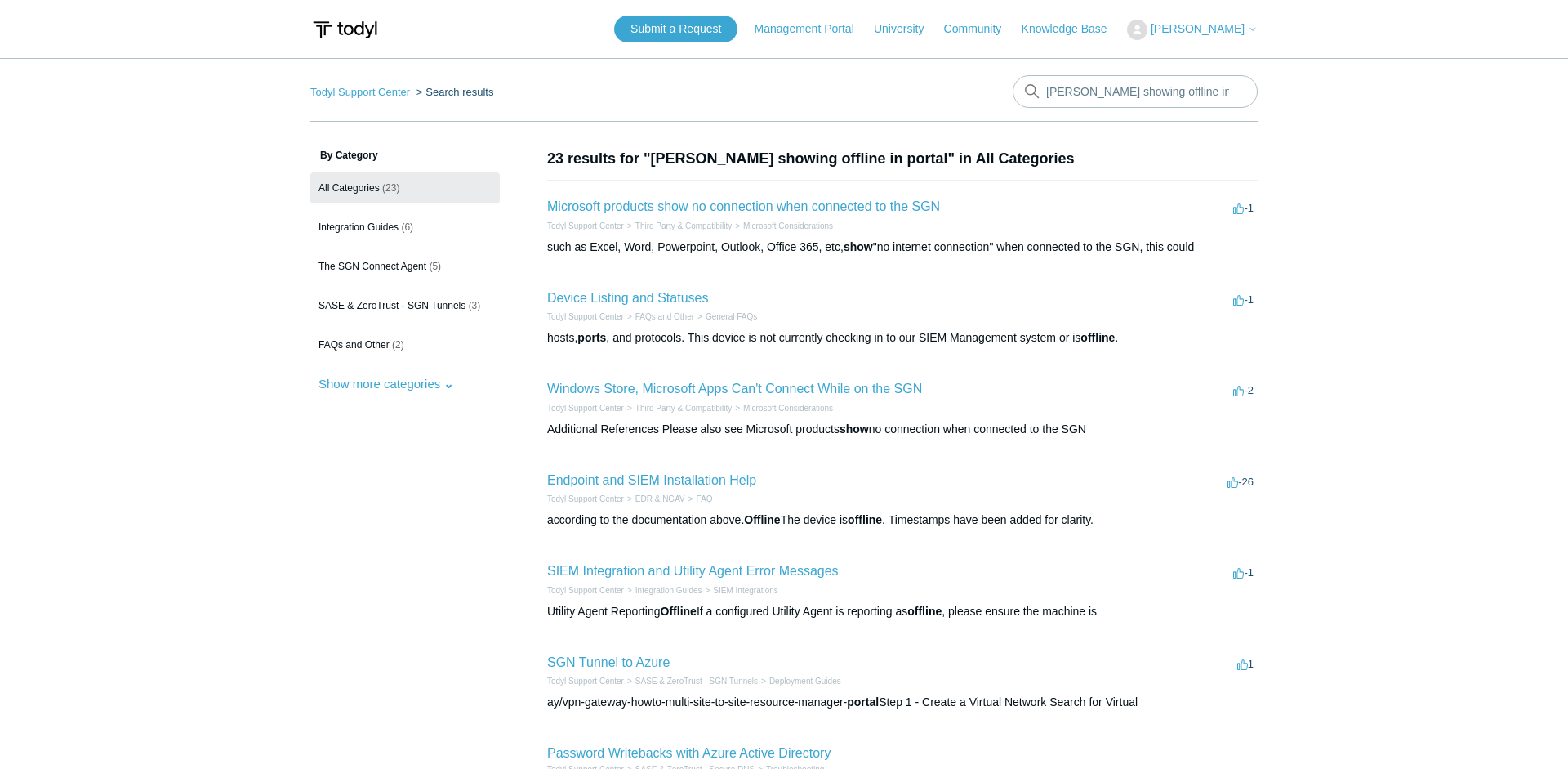
scroll to position [166, 0]
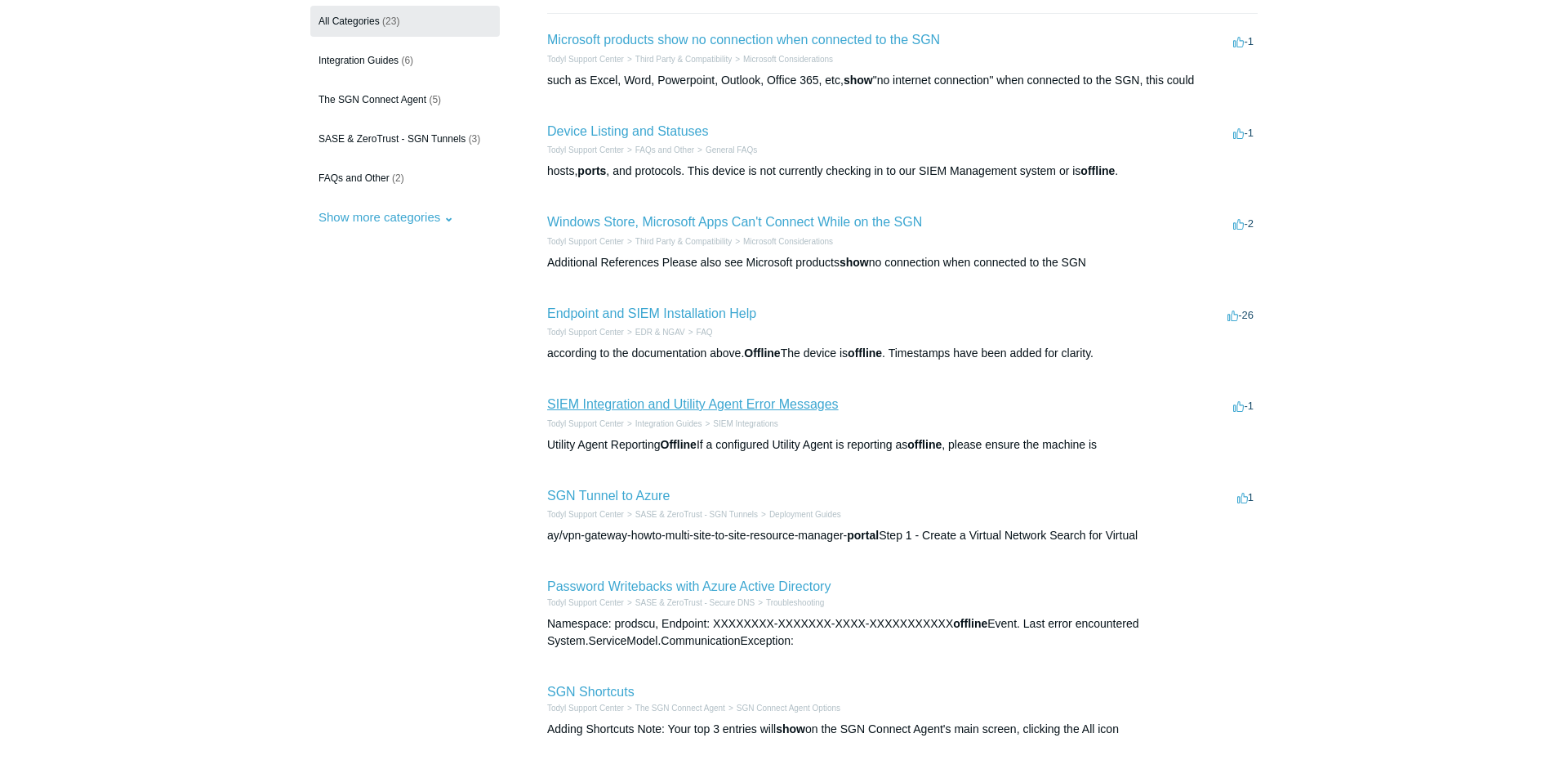
click at [767, 406] on link "SIEM Integration and Utility Agent Error Messages" at bounding box center [693, 404] width 292 height 14
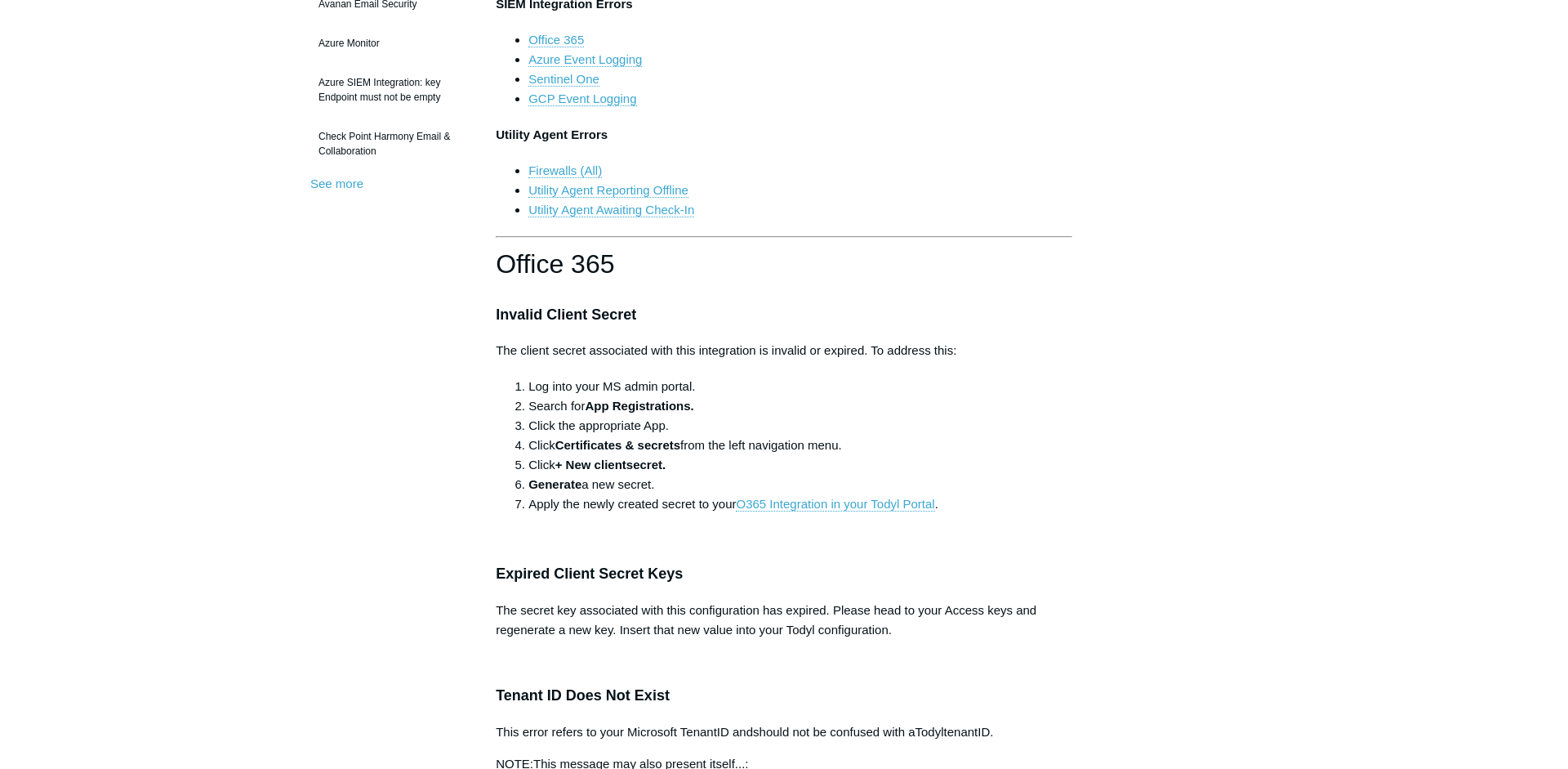
scroll to position [584, 0]
